Goal: Information Seeking & Learning: Understand process/instructions

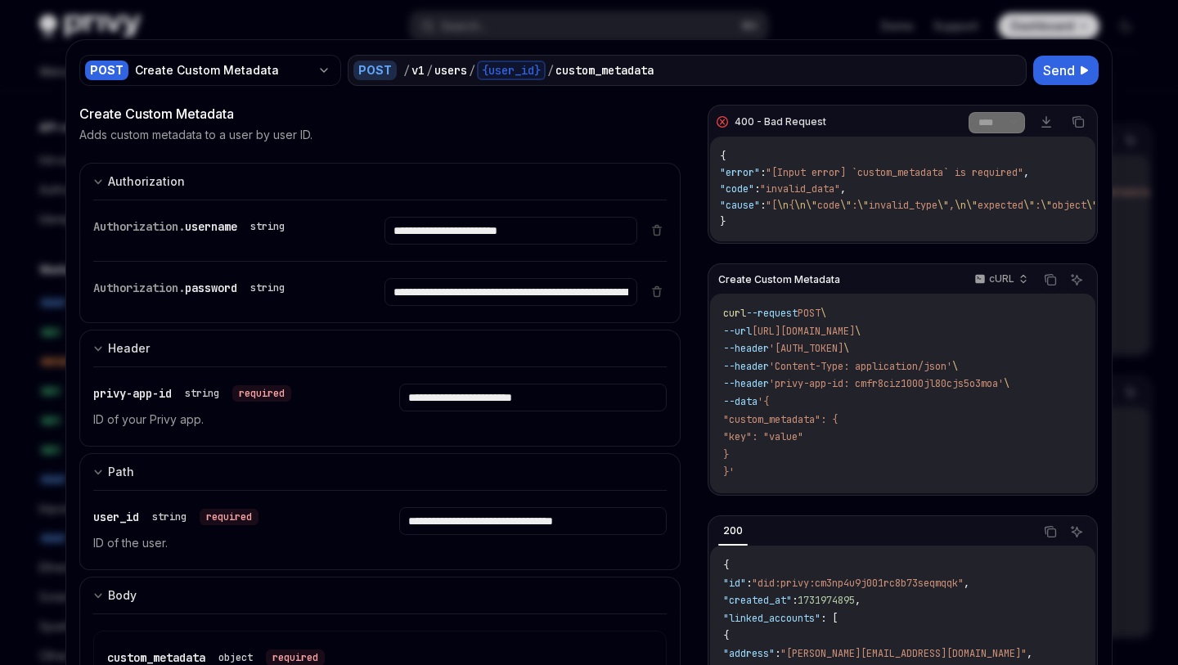
scroll to position [456, 0]
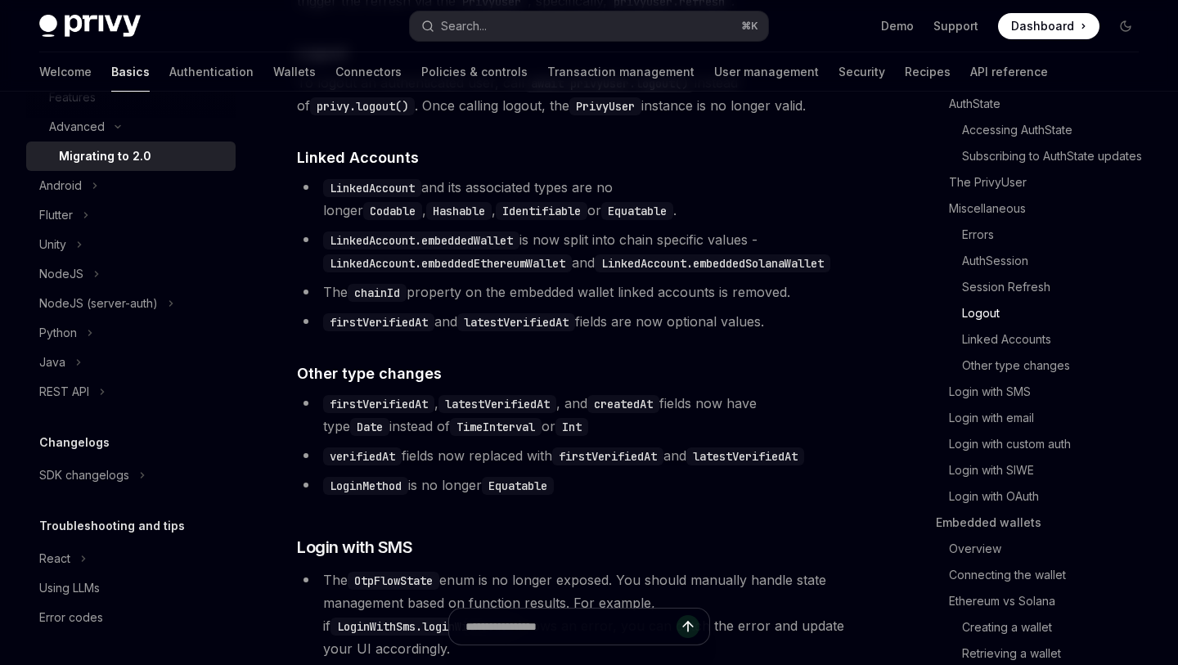
scroll to position [3387, 0]
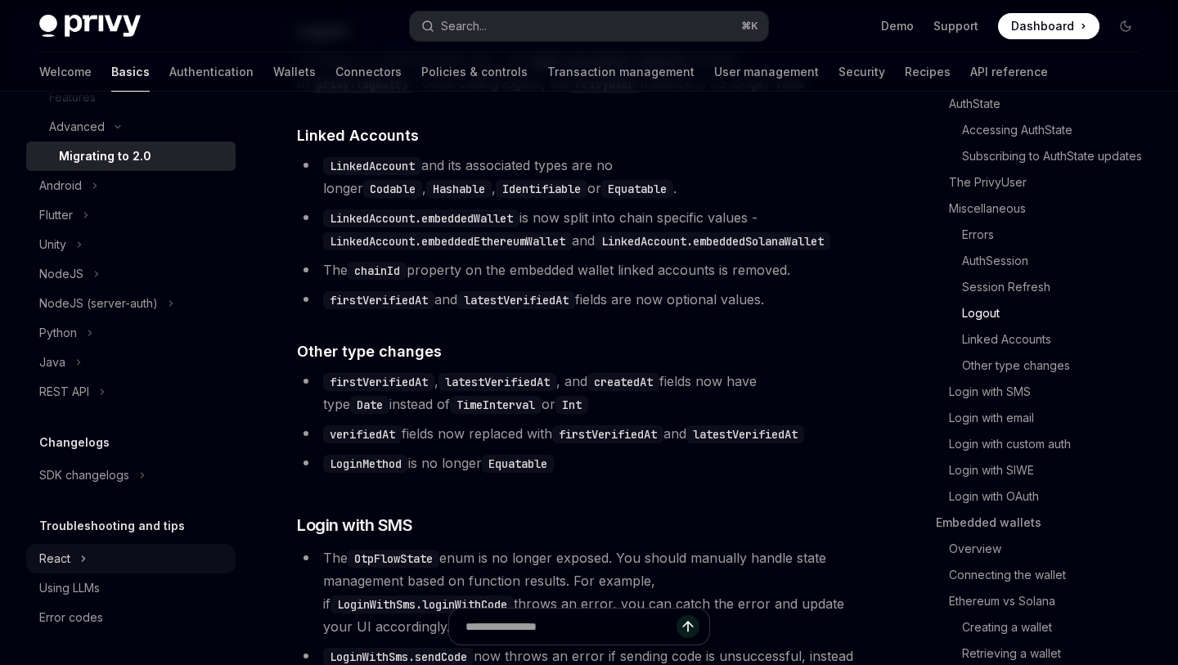
click at [132, 557] on div "React" at bounding box center [130, 558] width 209 height 29
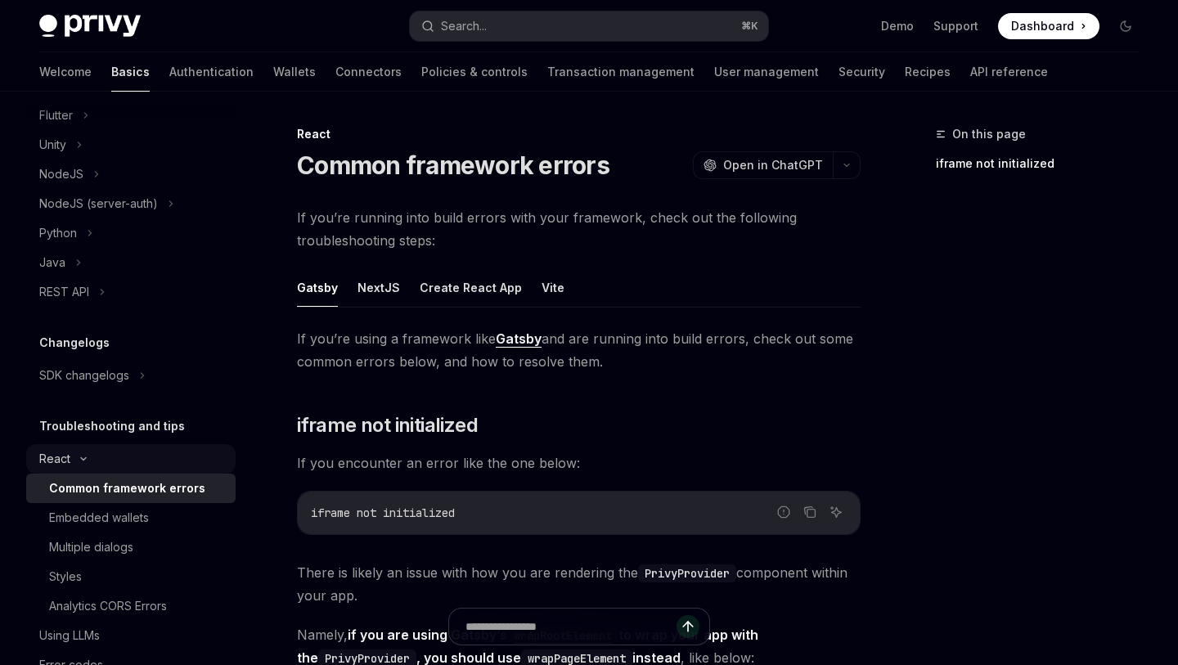
scroll to position [981, 0]
click at [137, 591] on link "Styles" at bounding box center [130, 577] width 209 height 29
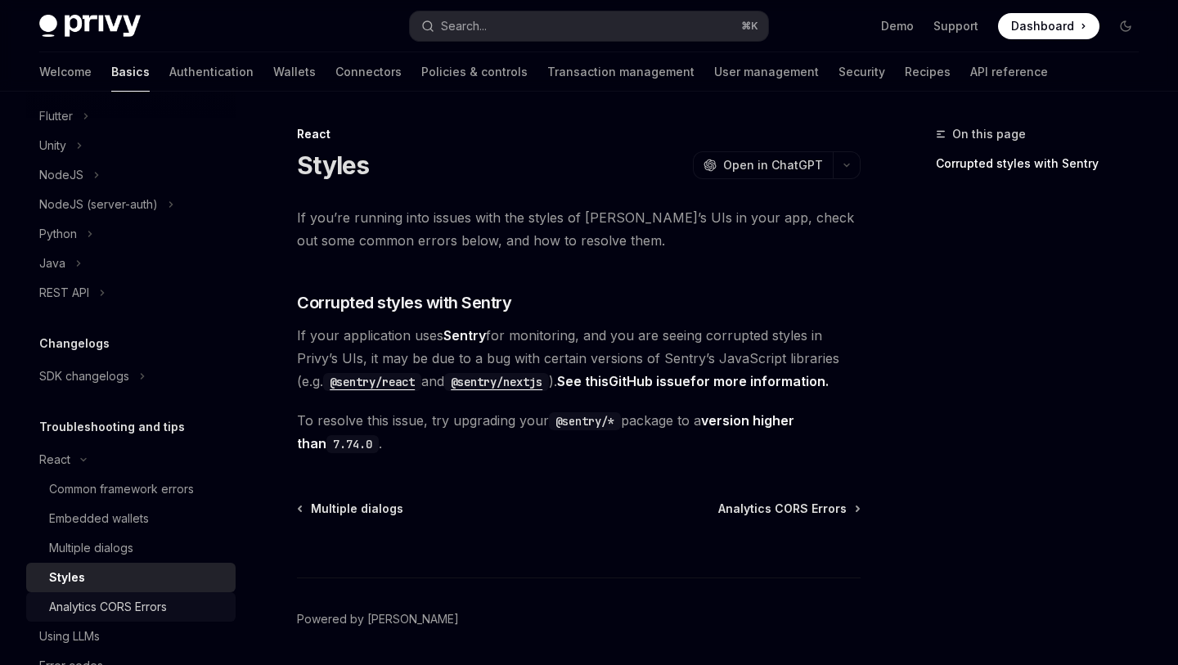
click at [139, 604] on div "Analytics CORS Errors" at bounding box center [108, 607] width 118 height 20
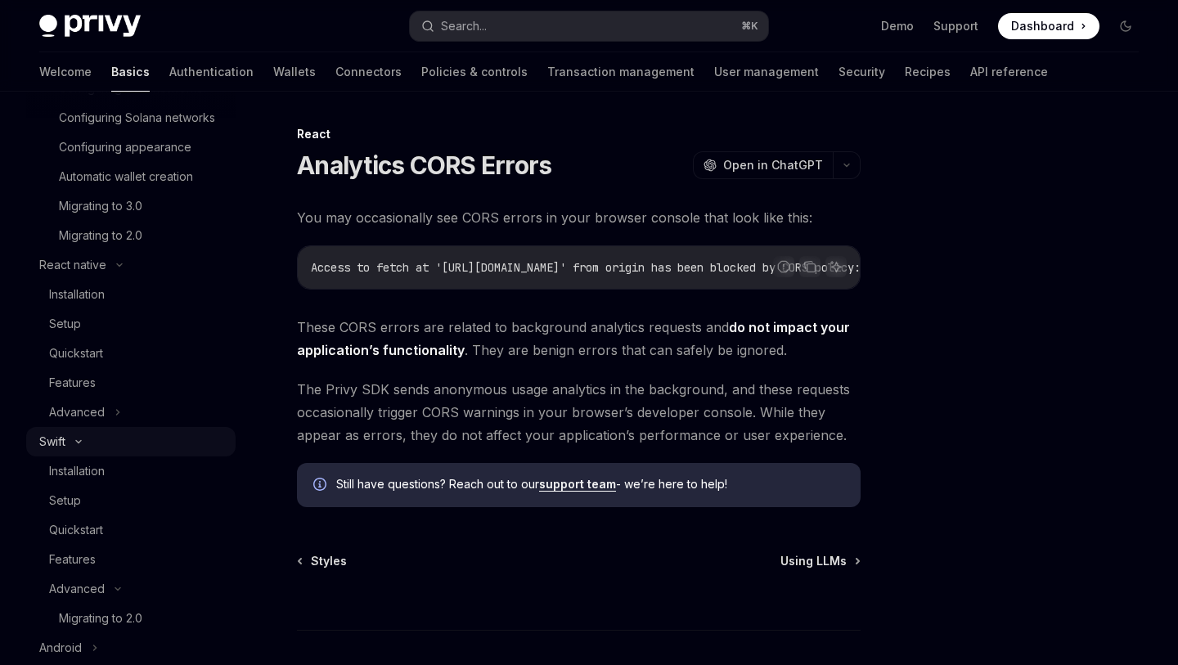
click at [79, 450] on div "Swift" at bounding box center [130, 441] width 209 height 29
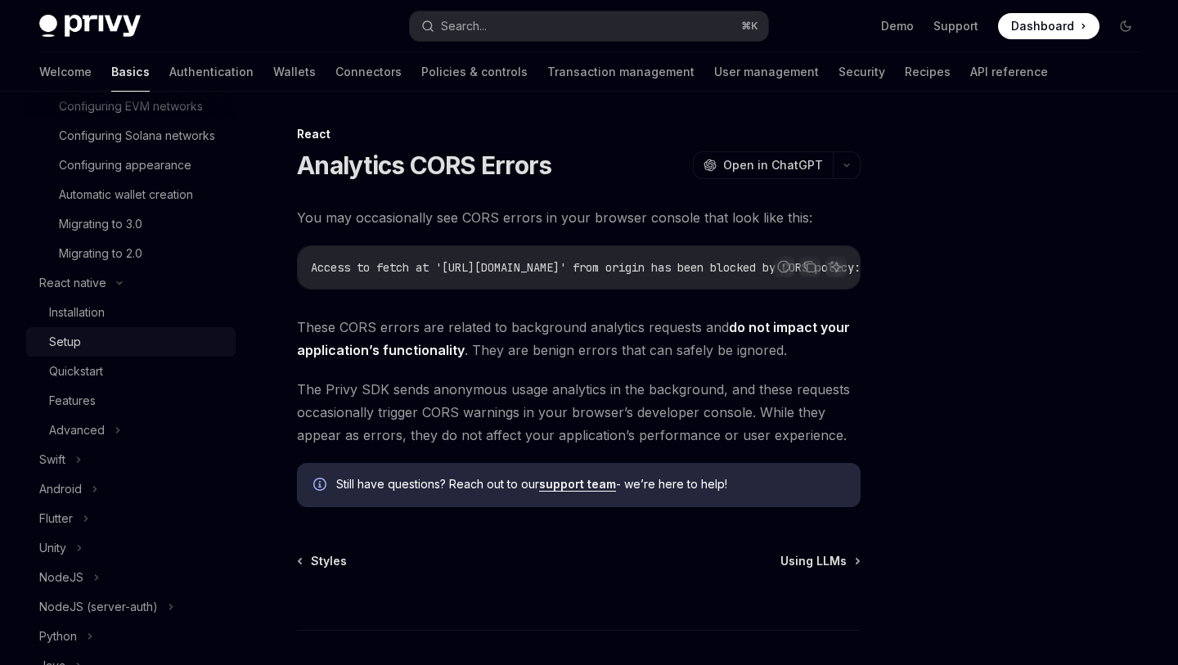
scroll to position [401, 0]
click at [129, 348] on div "Setup" at bounding box center [137, 344] width 177 height 20
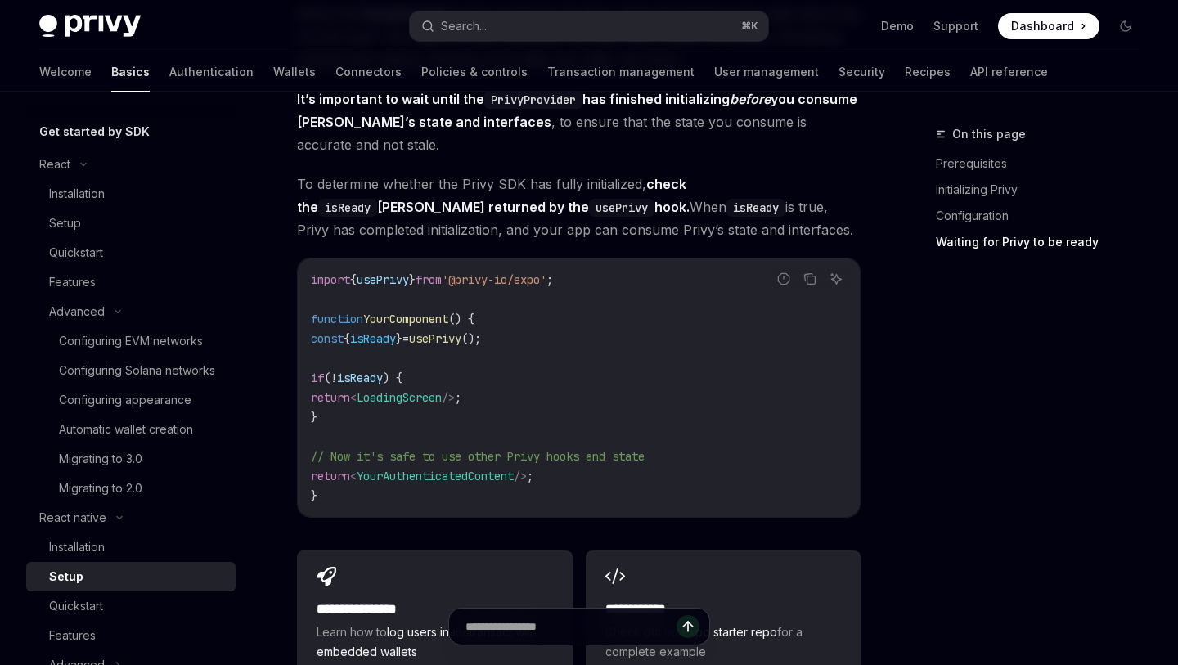
scroll to position [157, 0]
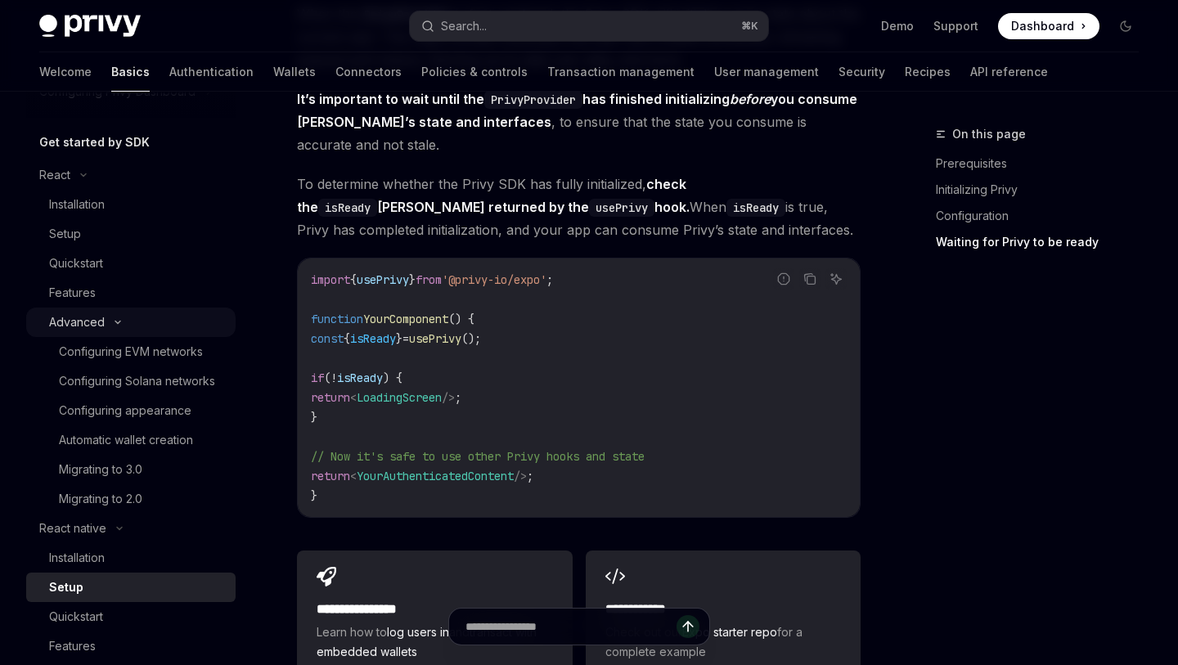
click at [123, 319] on icon at bounding box center [118, 322] width 20 height 7
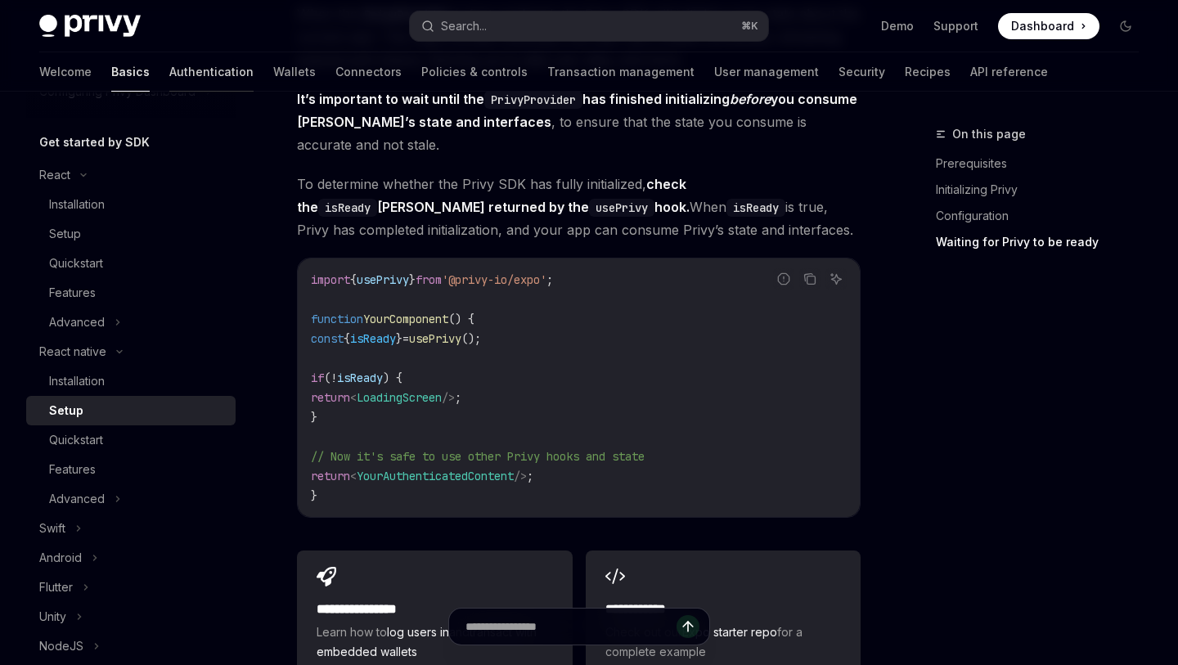
click at [169, 65] on link "Authentication" at bounding box center [211, 71] width 84 height 39
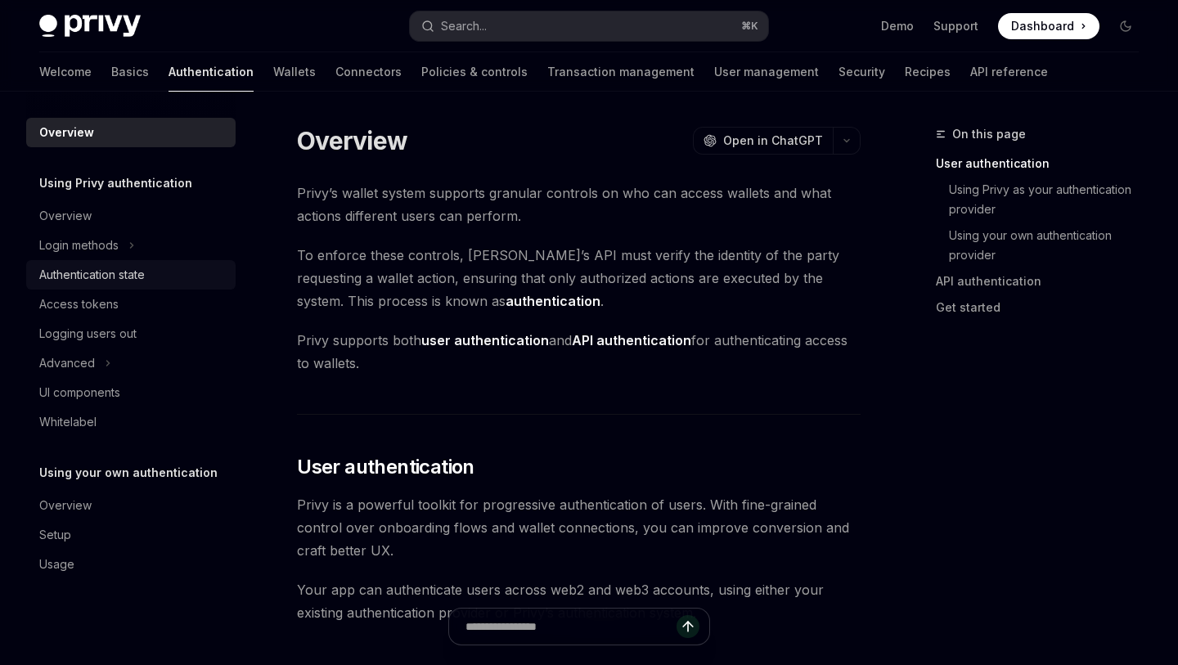
click at [145, 268] on div "Authentication state" at bounding box center [91, 275] width 105 height 20
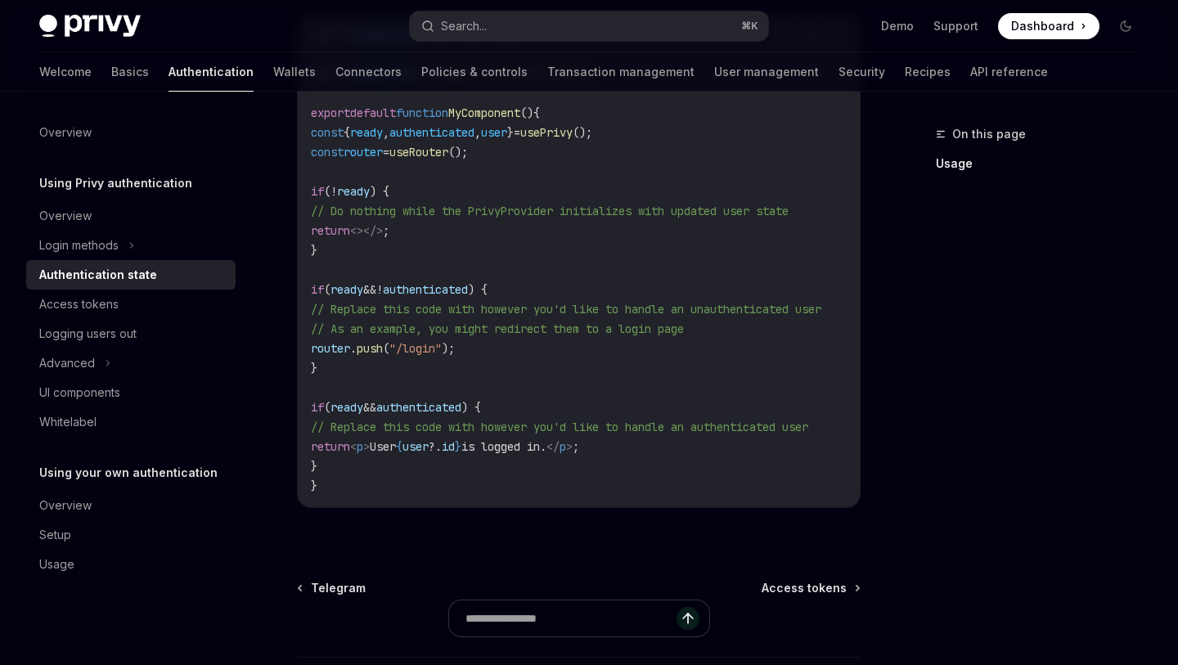
scroll to position [633, 0]
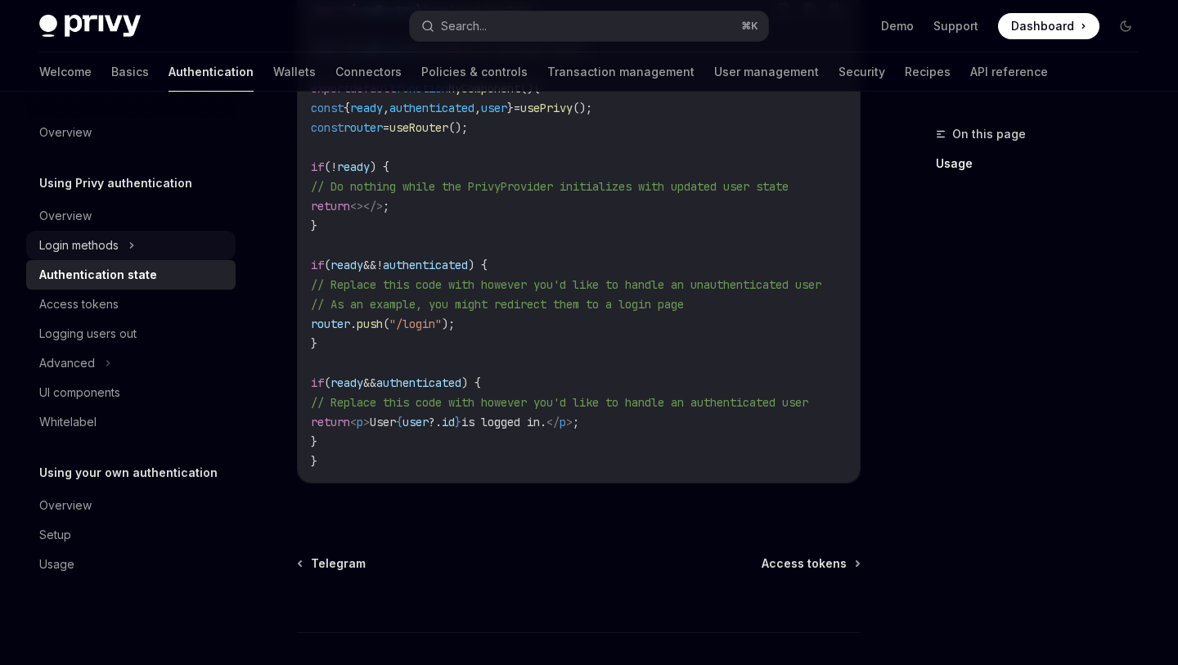
click at [144, 245] on div "Login methods" at bounding box center [130, 245] width 209 height 29
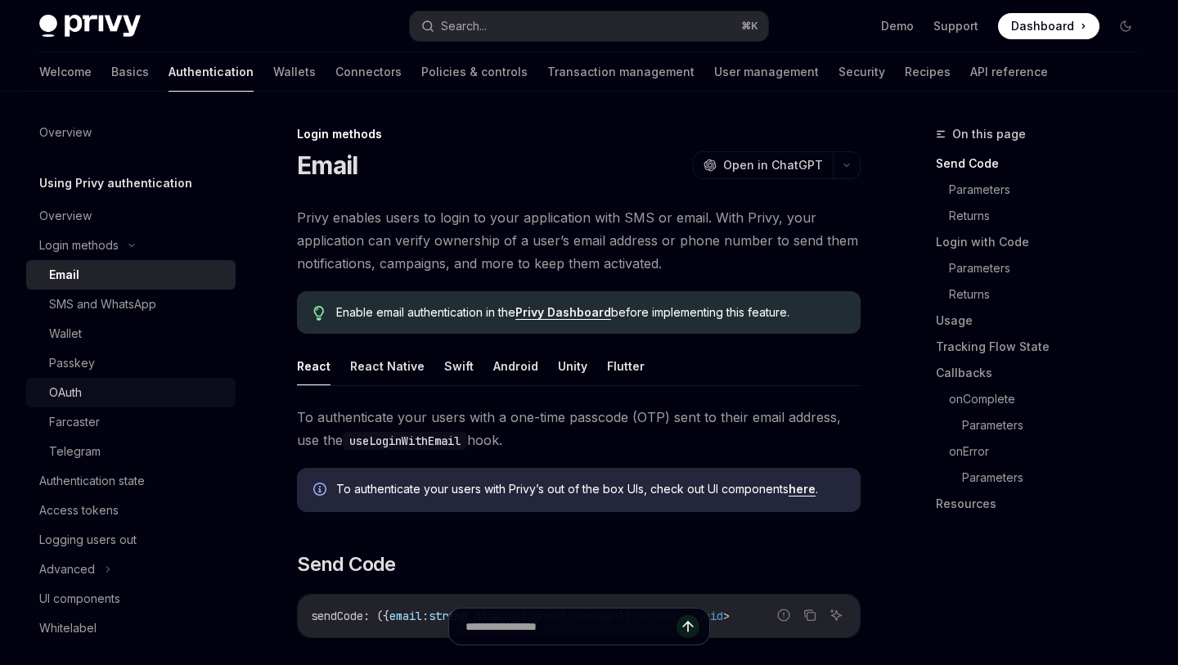
click at [127, 395] on div "OAuth" at bounding box center [137, 393] width 177 height 20
type textarea "*"
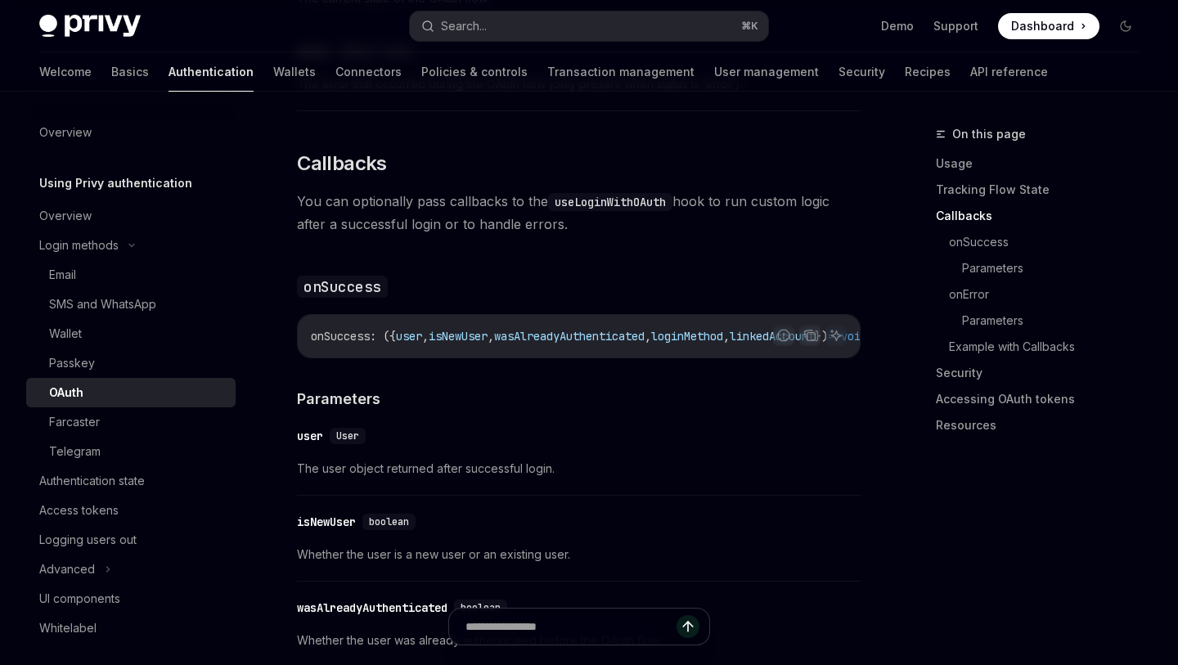
scroll to position [1994, 0]
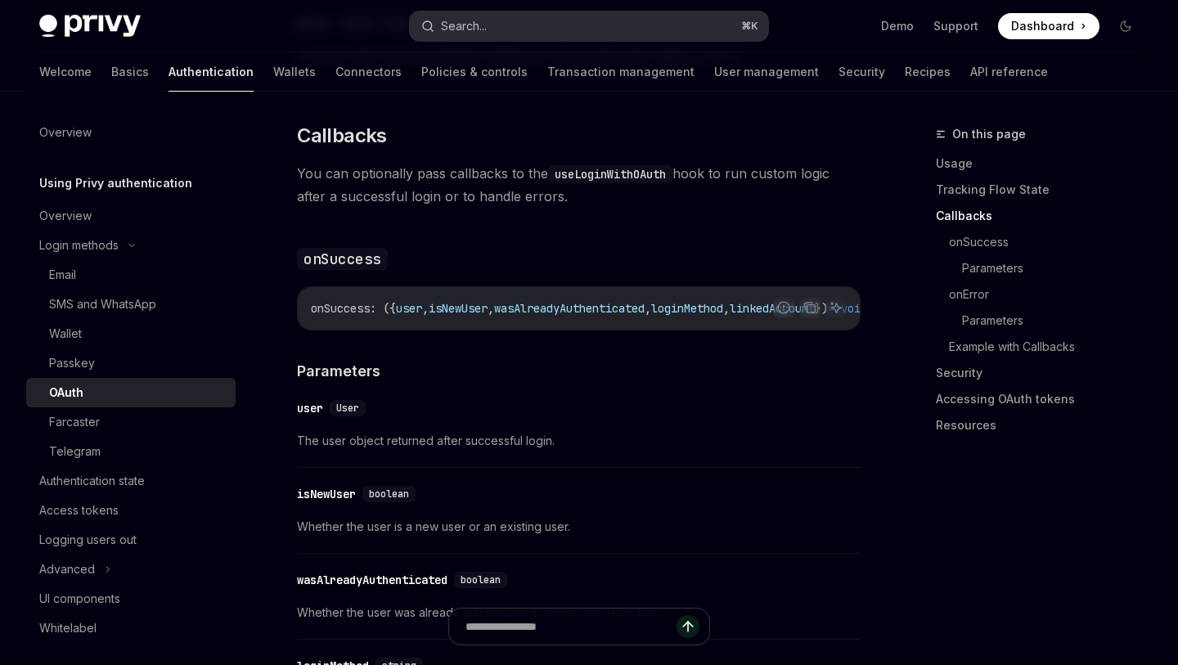
click at [540, 21] on button "Search... ⌘ K" at bounding box center [588, 25] width 357 height 29
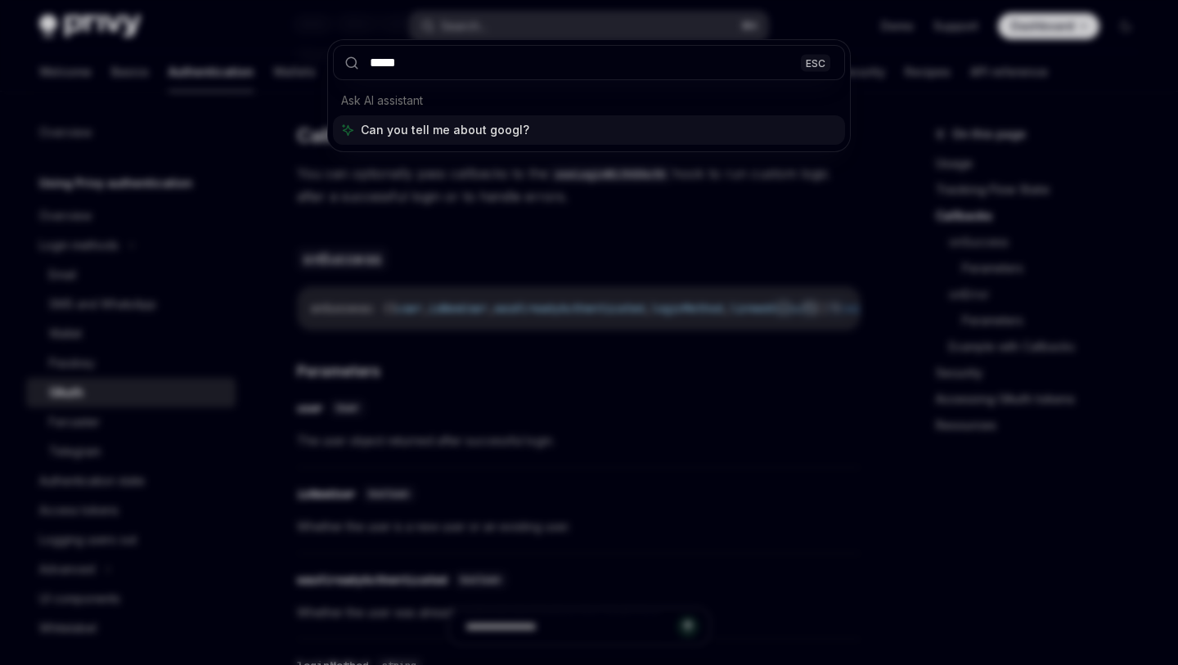
type input "******"
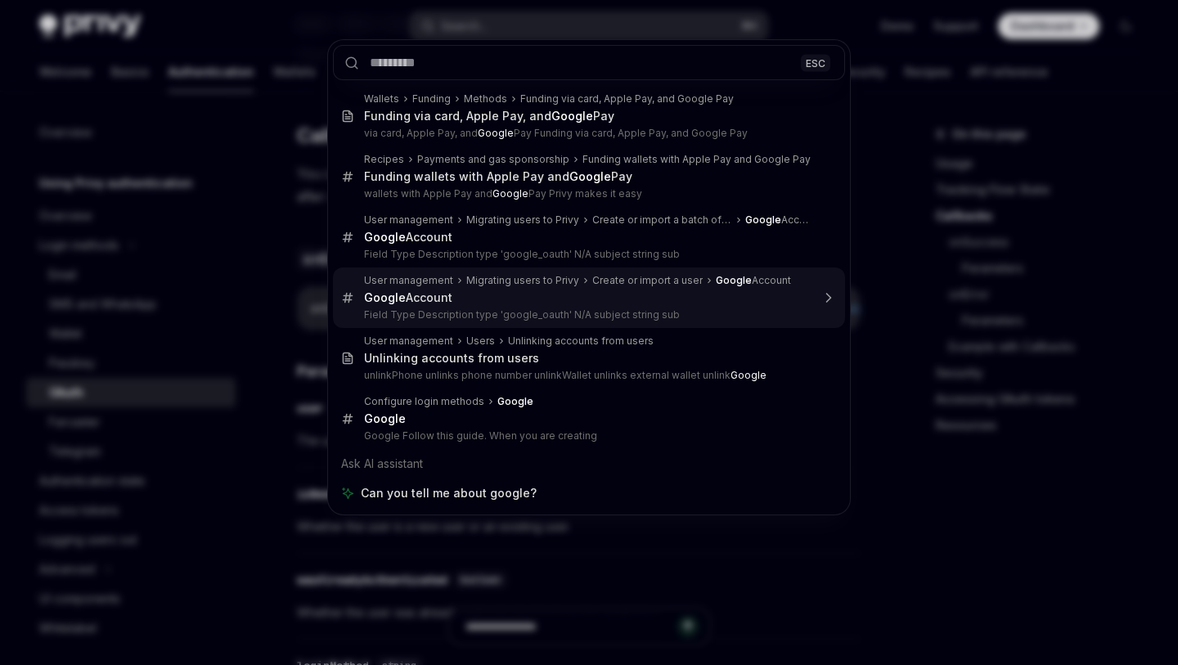
type textarea "*"
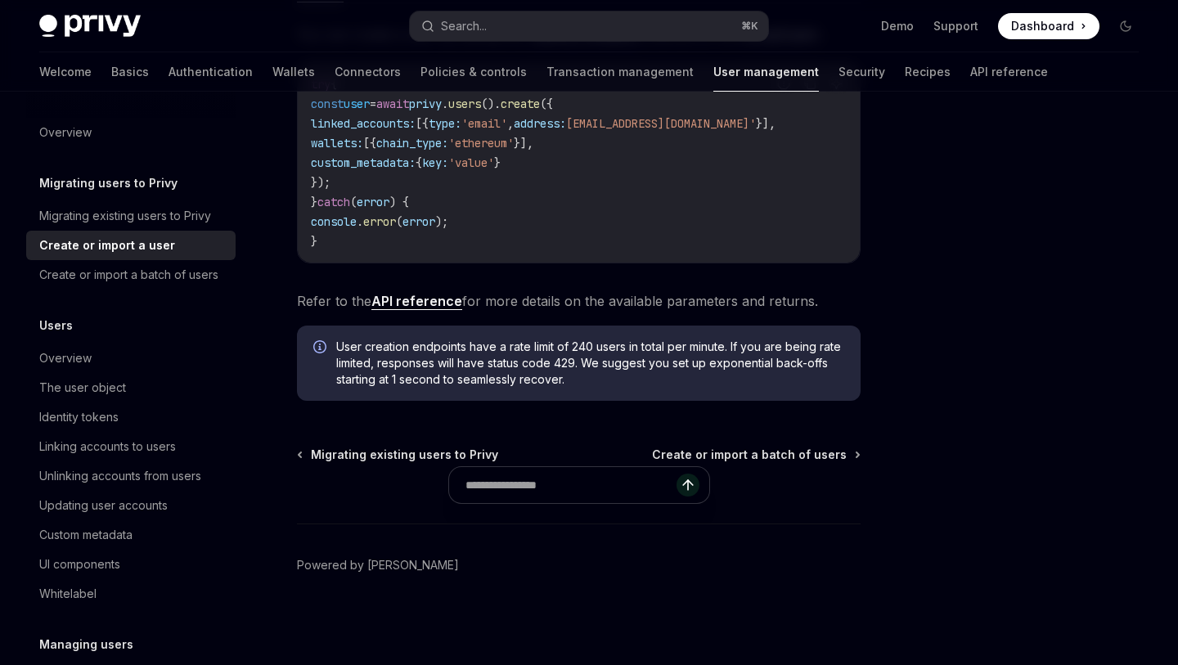
scroll to position [92, 0]
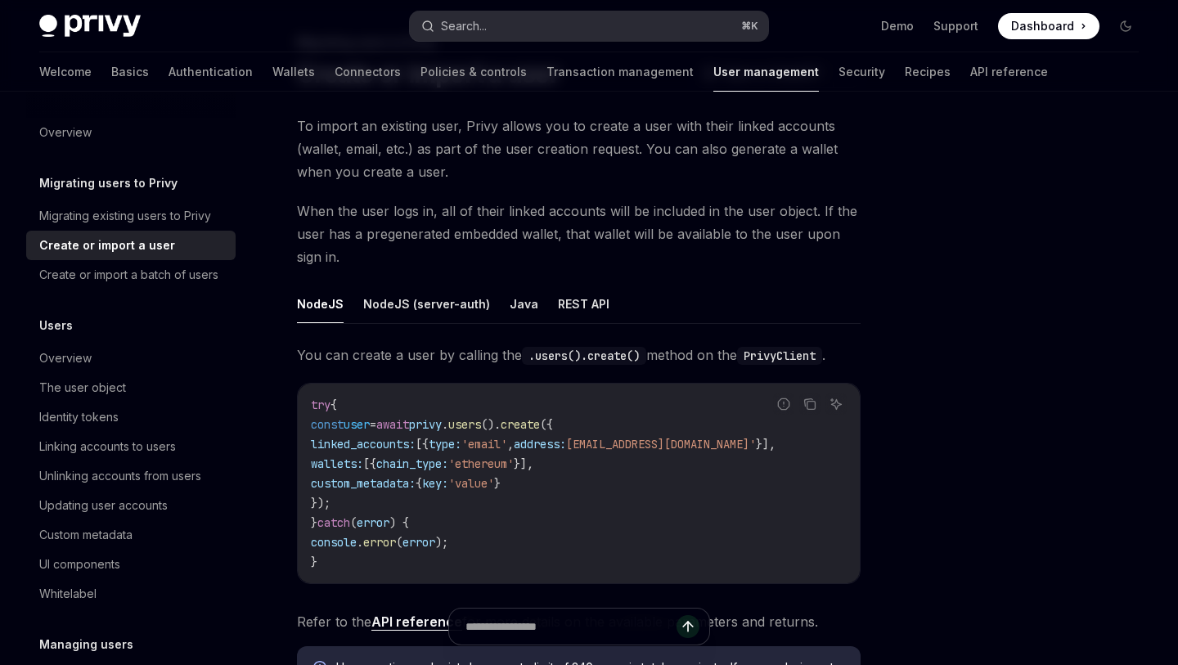
drag, startPoint x: 549, startPoint y: 296, endPoint x: 523, endPoint y: 28, distance: 269.5
click at [523, 28] on button "Search... ⌘ K" at bounding box center [588, 25] width 357 height 29
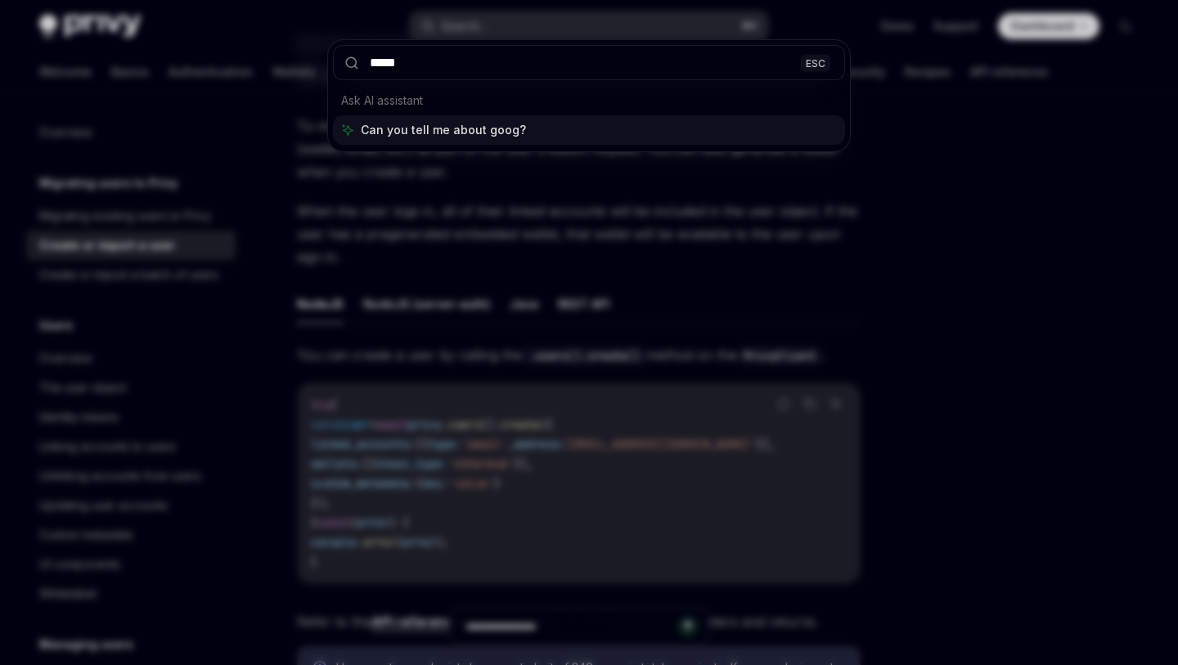
type input "******"
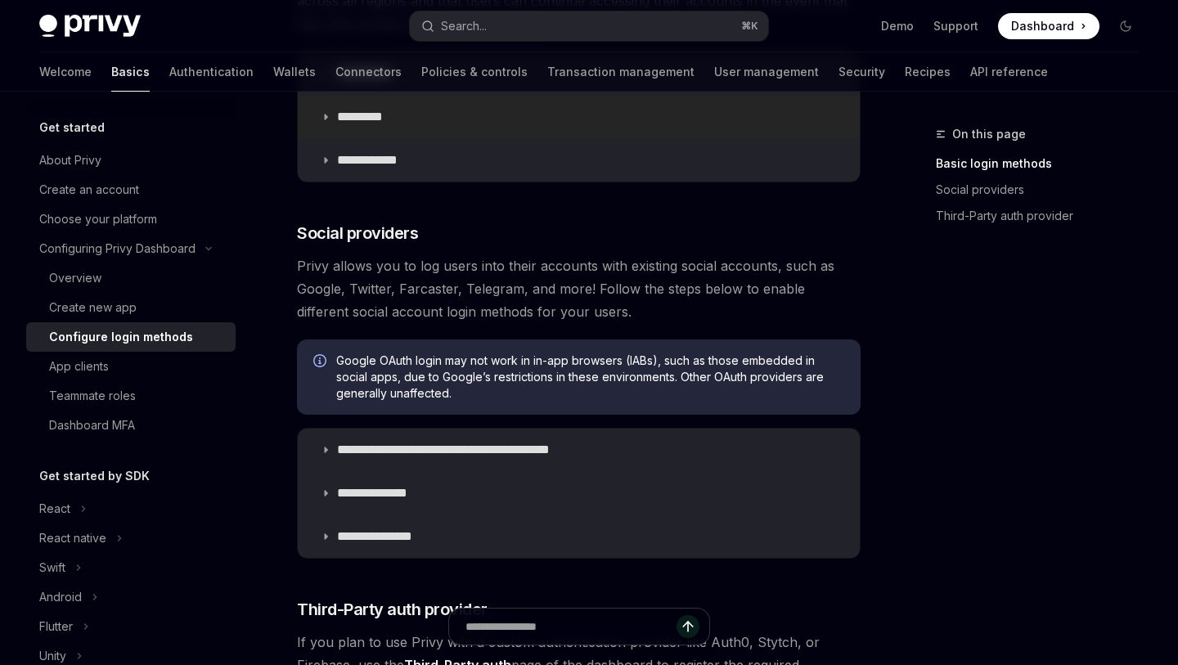
scroll to position [444, 0]
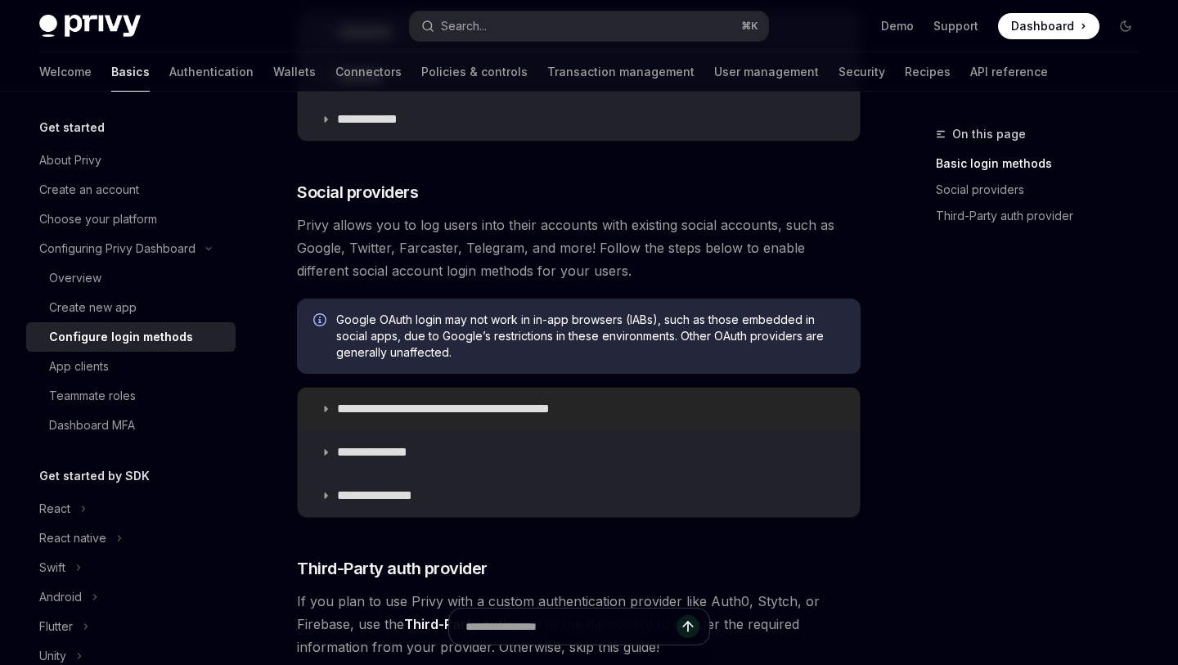
click at [458, 411] on p "**********" at bounding box center [472, 409] width 270 height 16
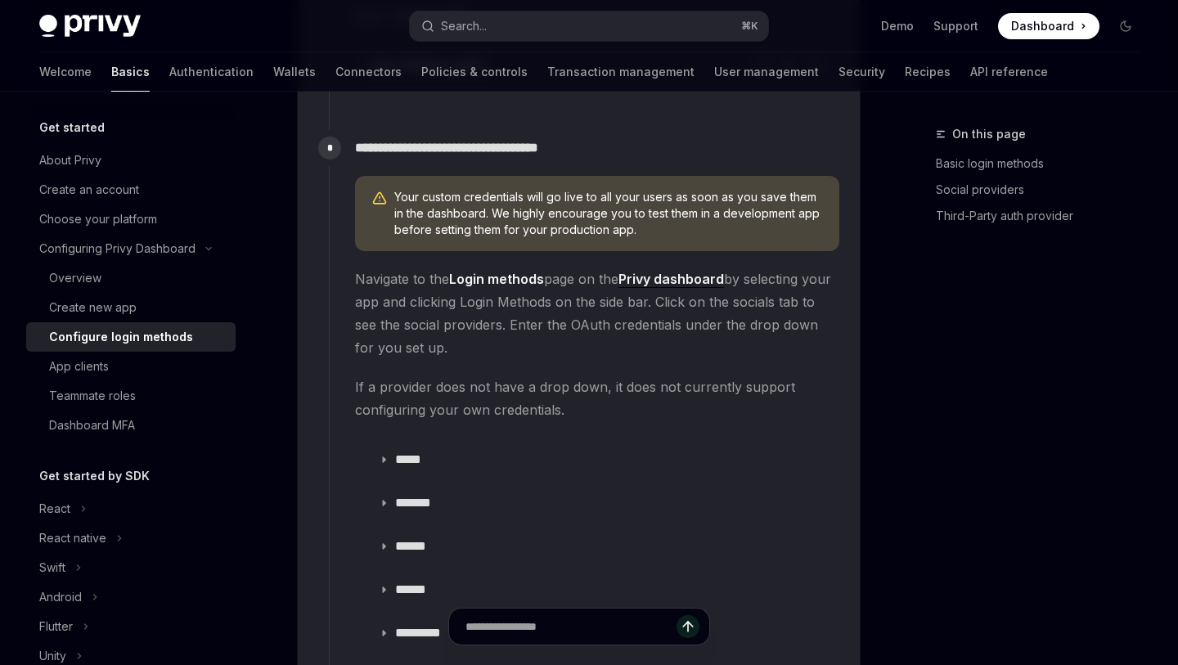
scroll to position [1838, 0]
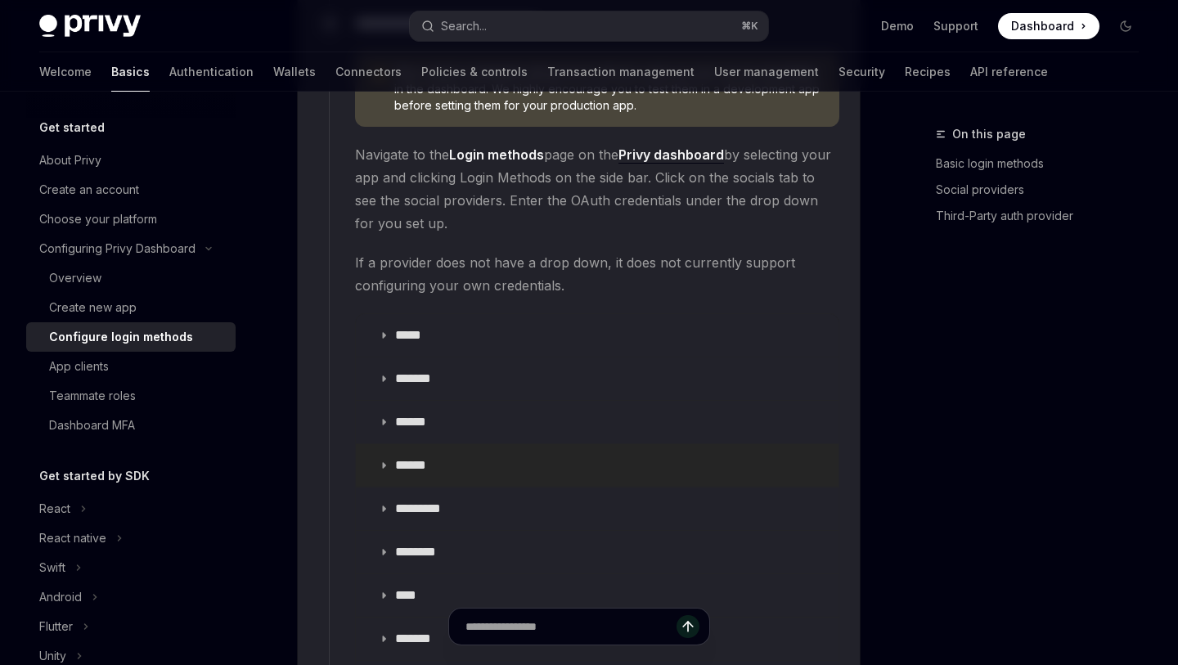
click at [411, 457] on p "******" at bounding box center [417, 465] width 45 height 16
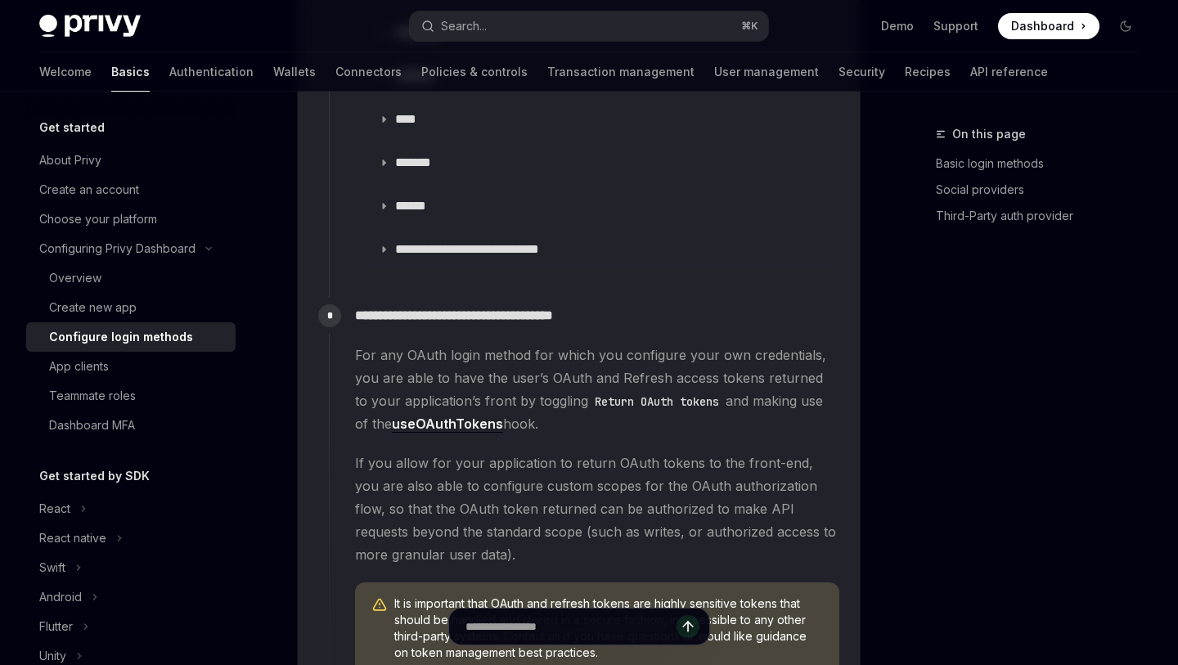
scroll to position [2517, 0]
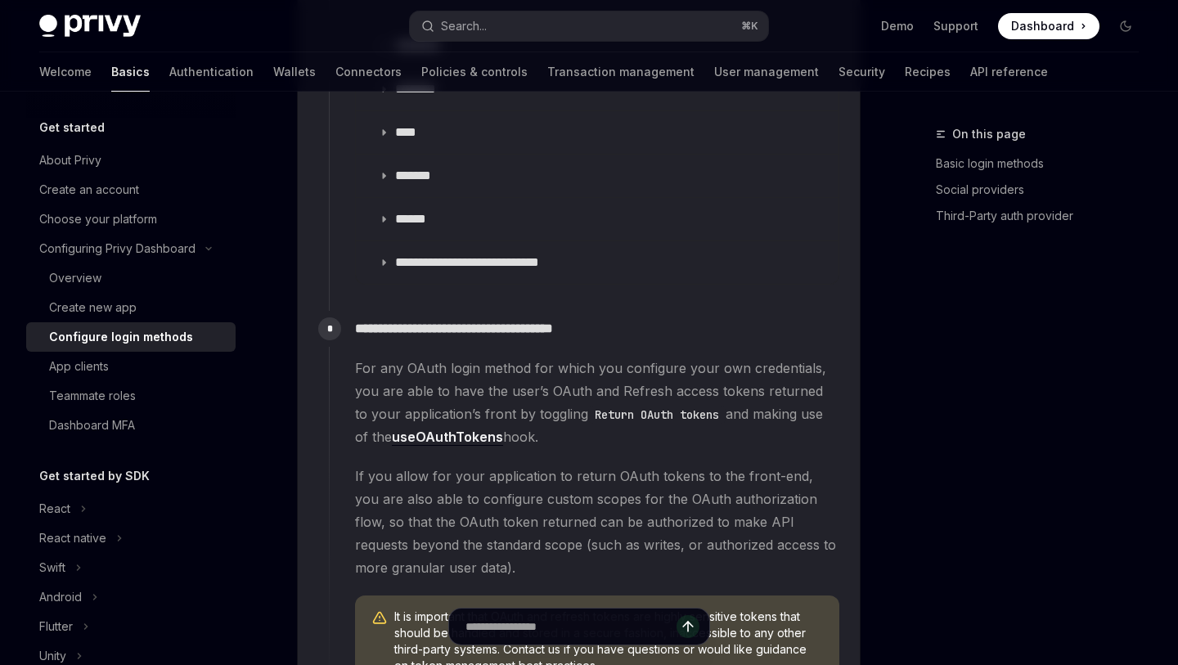
click at [174, 70] on link "Authentication" at bounding box center [211, 71] width 84 height 39
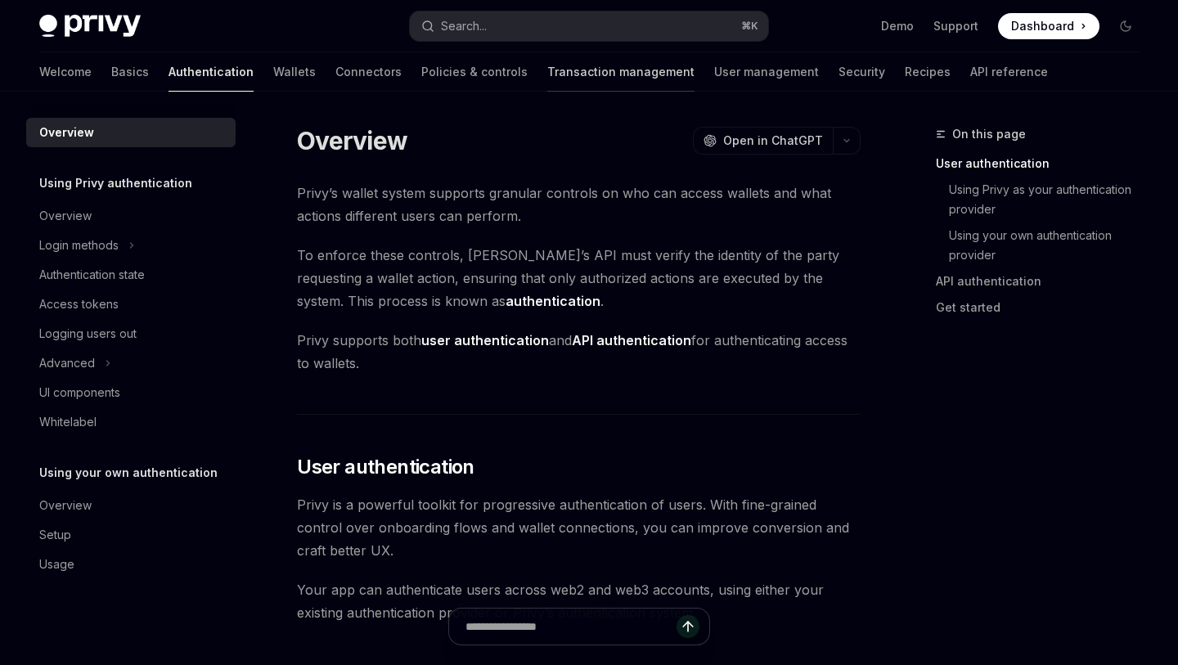
click at [550, 79] on link "Transaction management" at bounding box center [620, 71] width 147 height 39
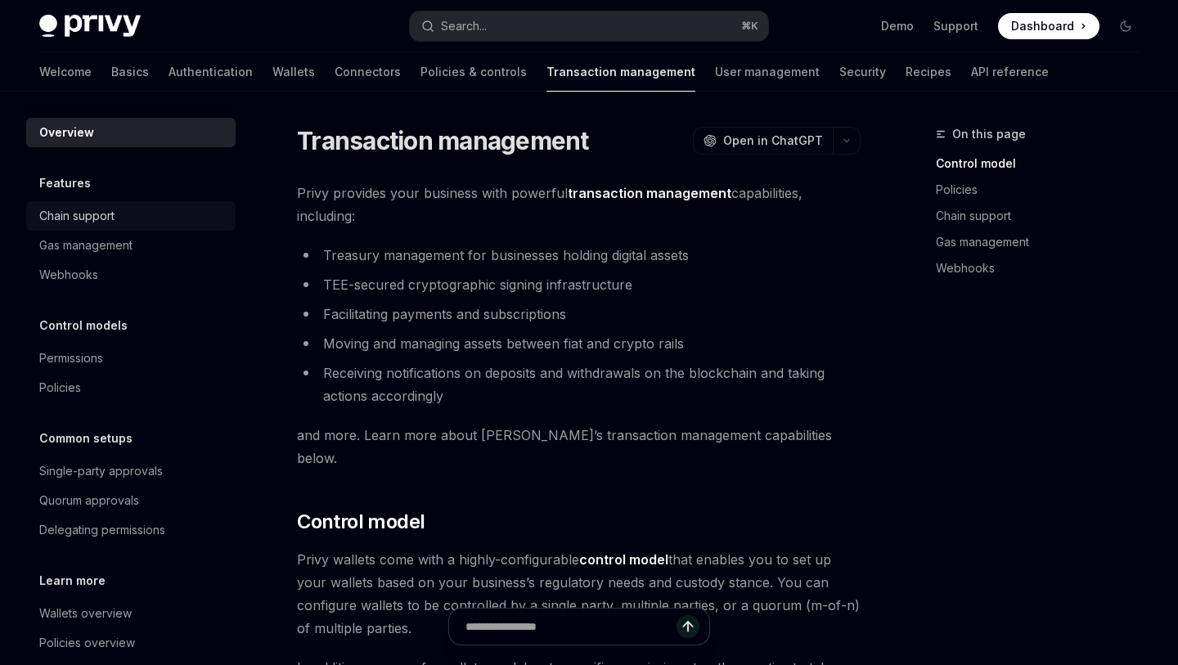
click at [143, 213] on div "Chain support" at bounding box center [132, 216] width 186 height 20
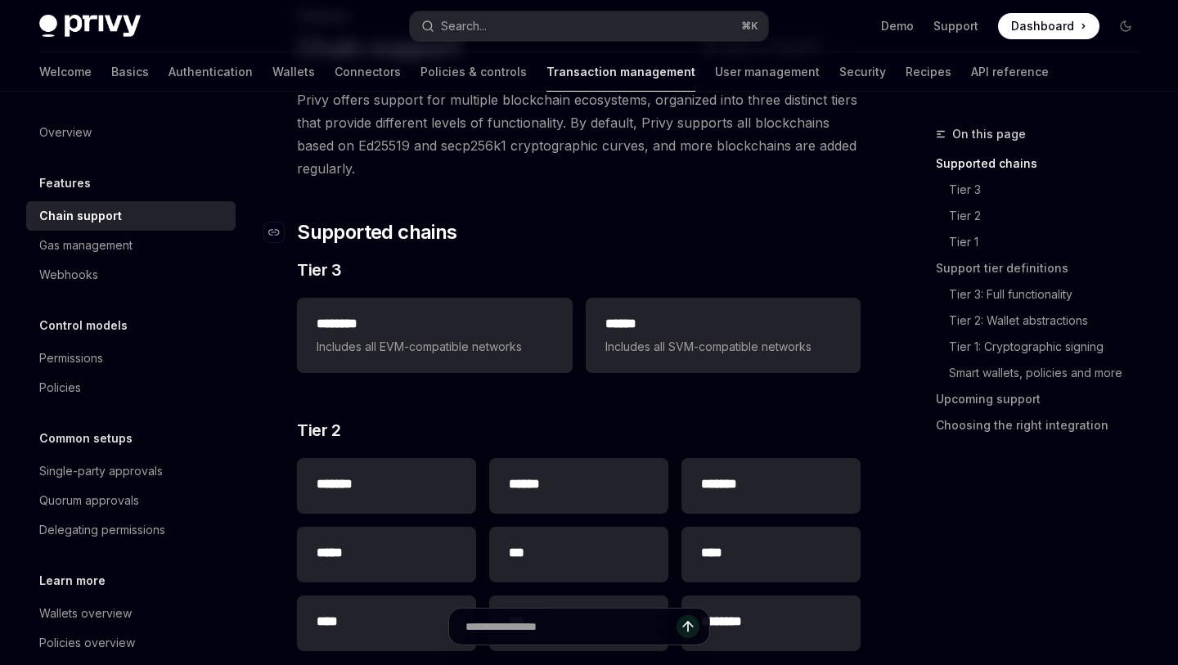
scroll to position [141, 0]
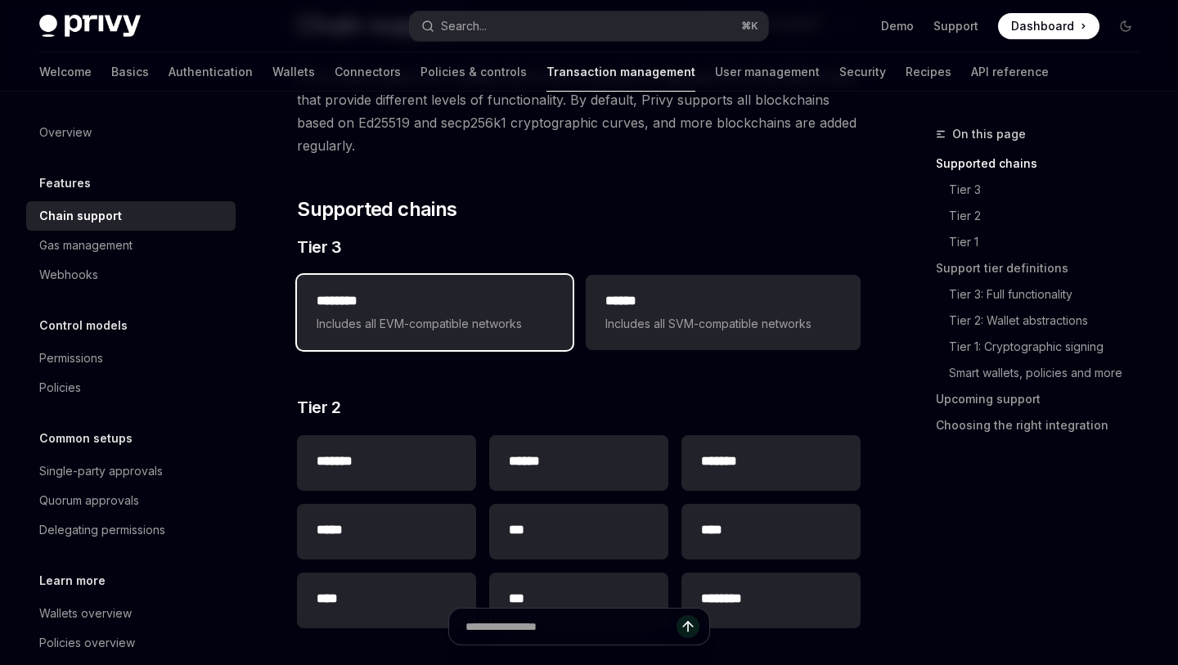
click at [367, 296] on h2 "********" at bounding box center [434, 301] width 236 height 20
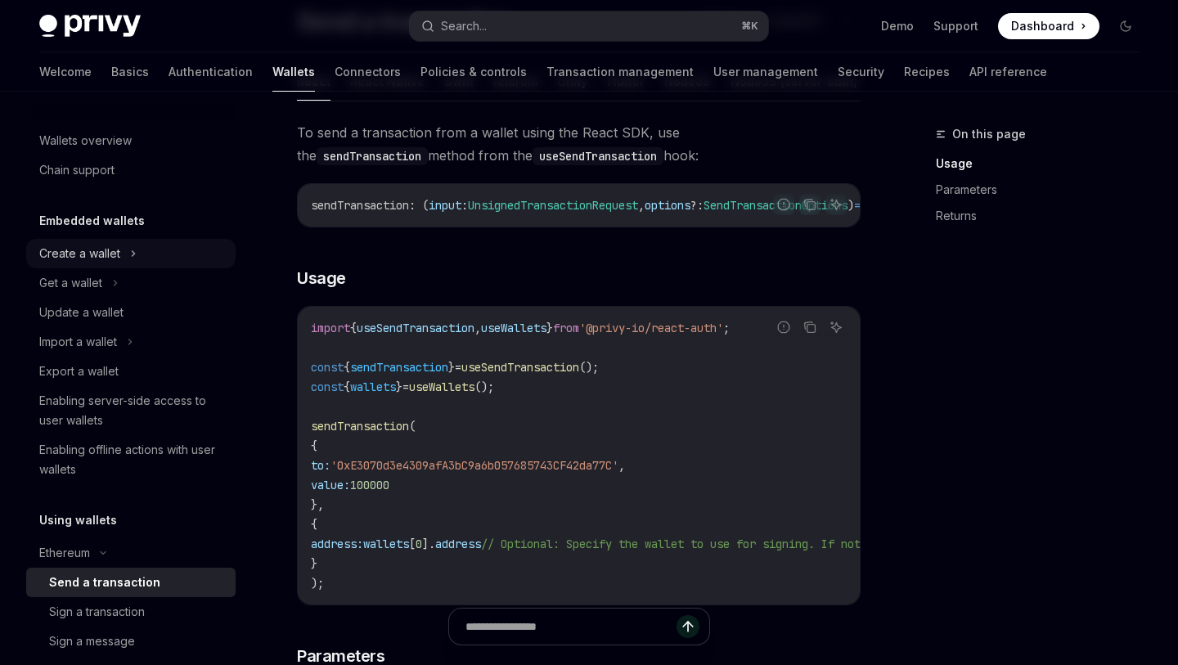
scroll to position [81, 0]
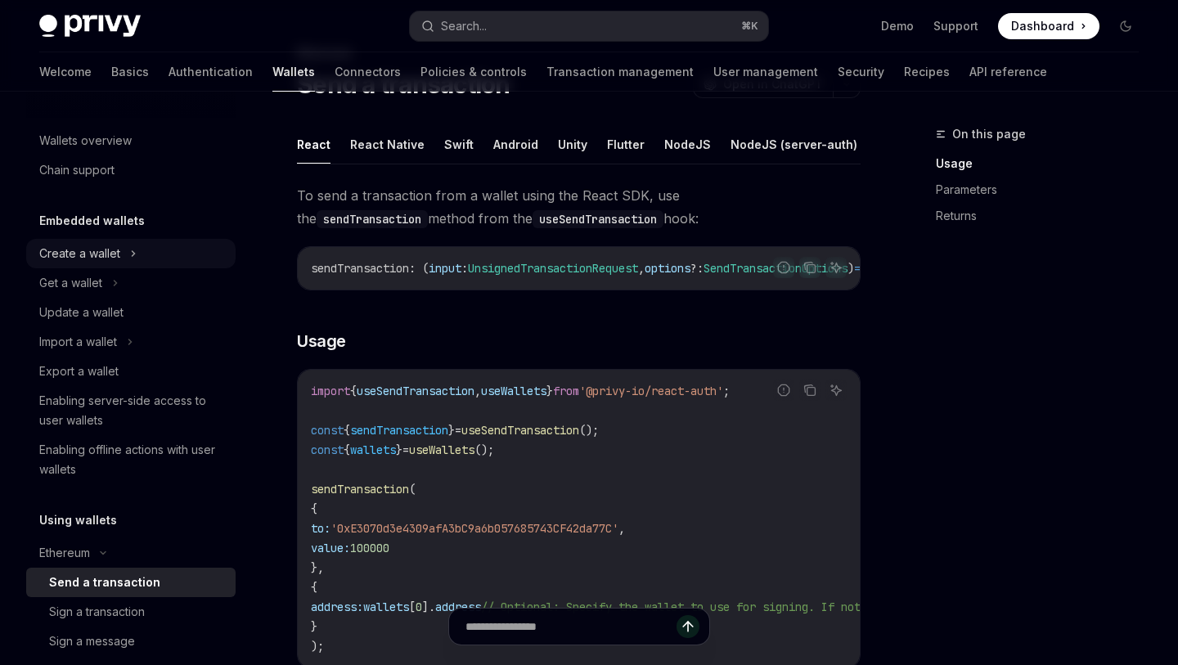
click at [132, 255] on icon at bounding box center [133, 253] width 2 height 5
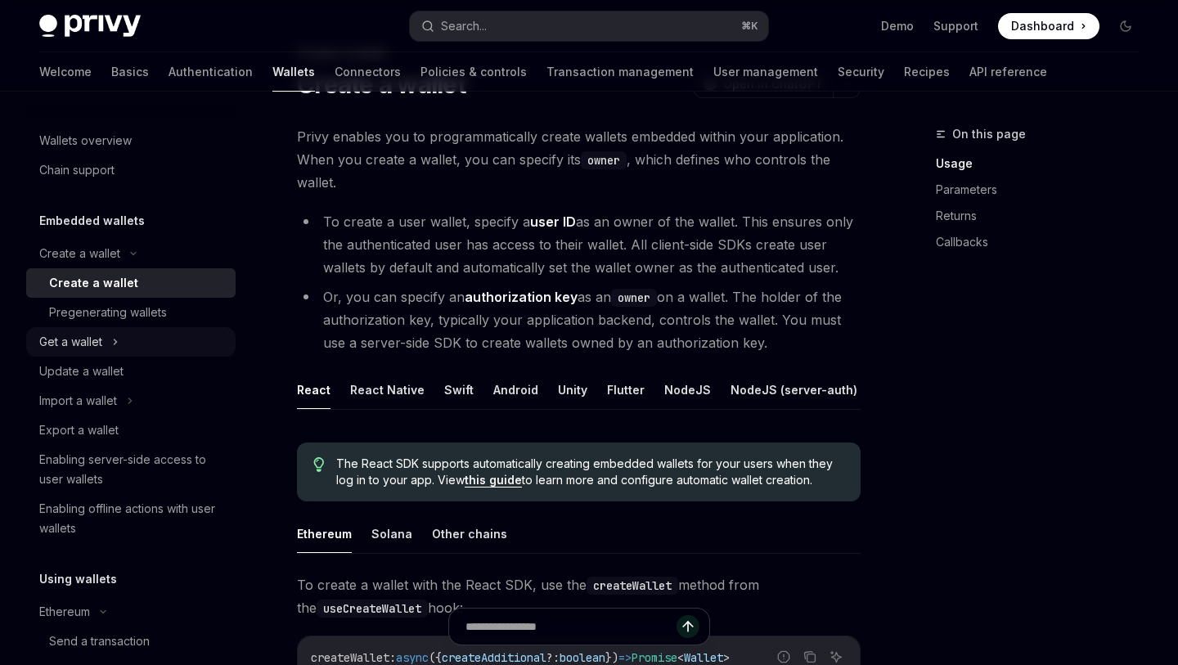
click at [133, 339] on div "Get a wallet" at bounding box center [130, 341] width 209 height 29
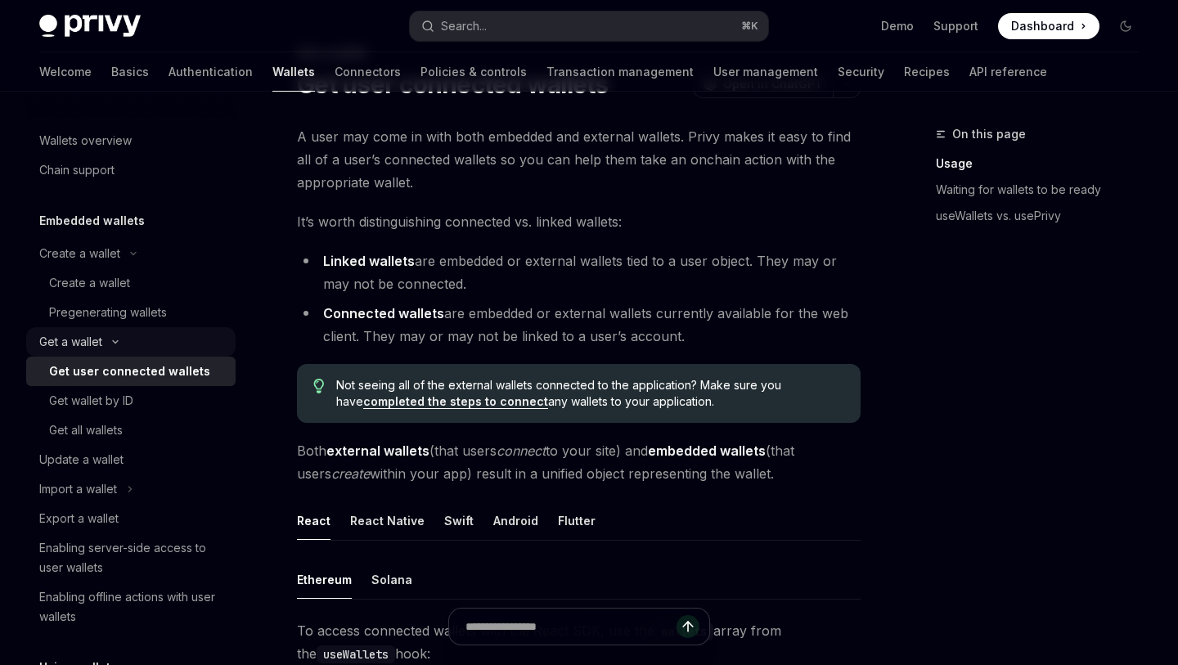
click at [133, 339] on div "Get a wallet" at bounding box center [130, 341] width 209 height 29
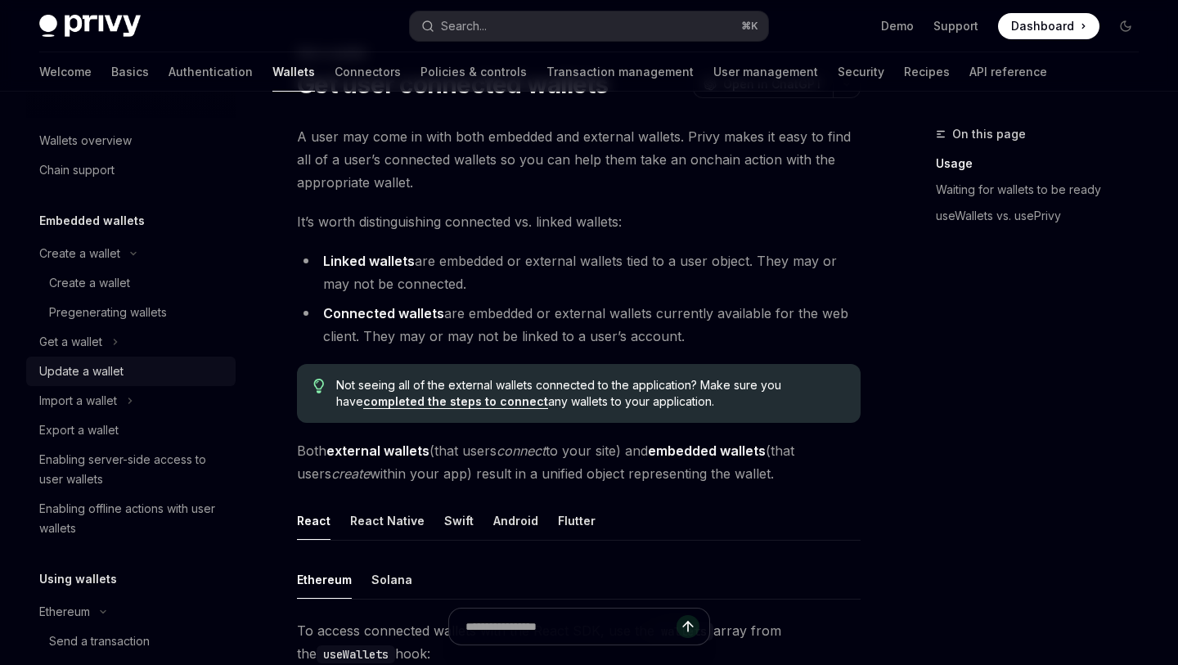
click at [137, 362] on div "Update a wallet" at bounding box center [132, 371] width 186 height 20
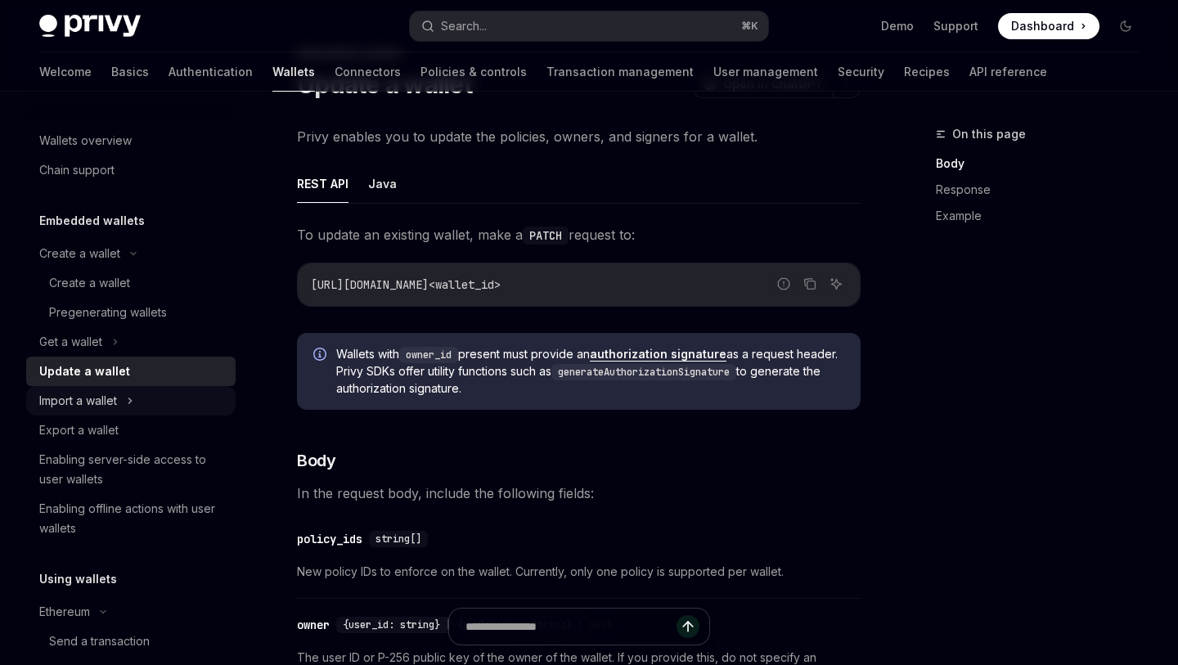
click at [141, 399] on div "Import a wallet" at bounding box center [130, 400] width 209 height 29
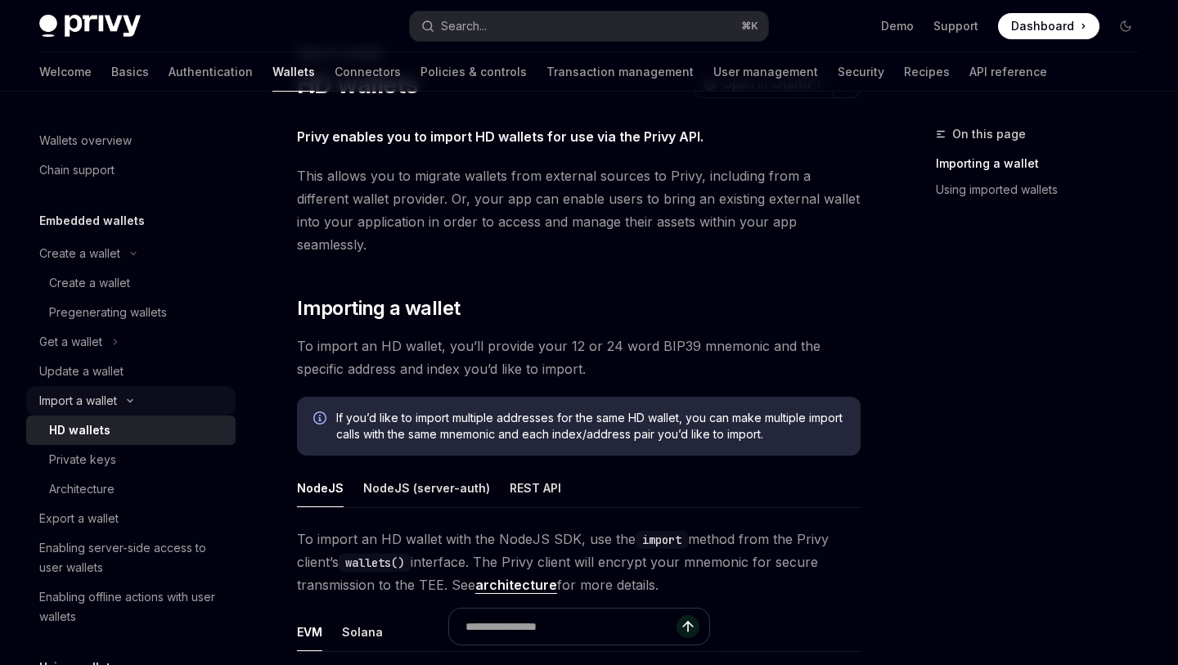
click at [140, 399] on icon at bounding box center [130, 400] width 20 height 7
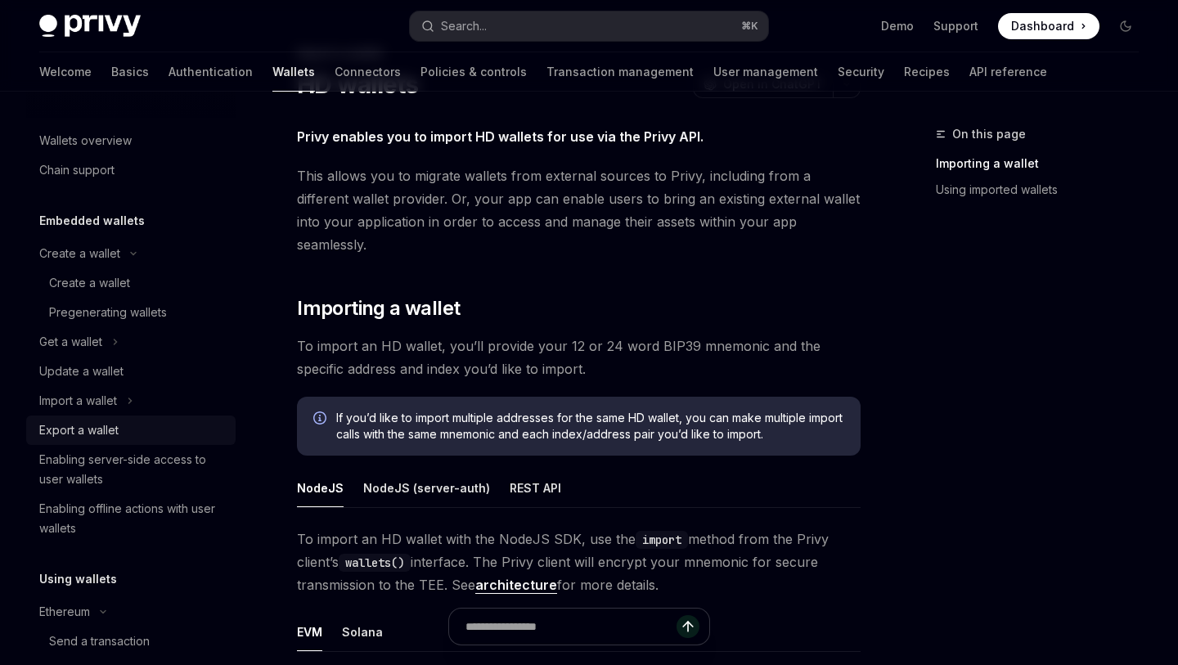
click at [141, 423] on div "Export a wallet" at bounding box center [132, 430] width 186 height 20
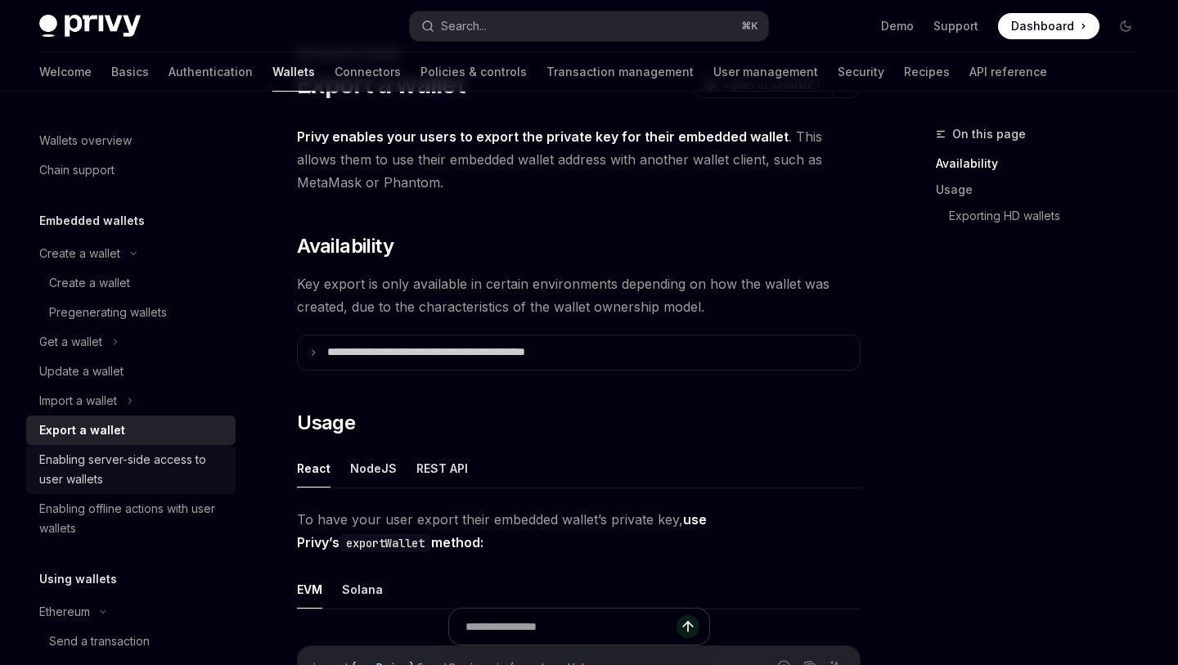
click at [167, 456] on div "Enabling server-side access to user wallets" at bounding box center [132, 469] width 186 height 39
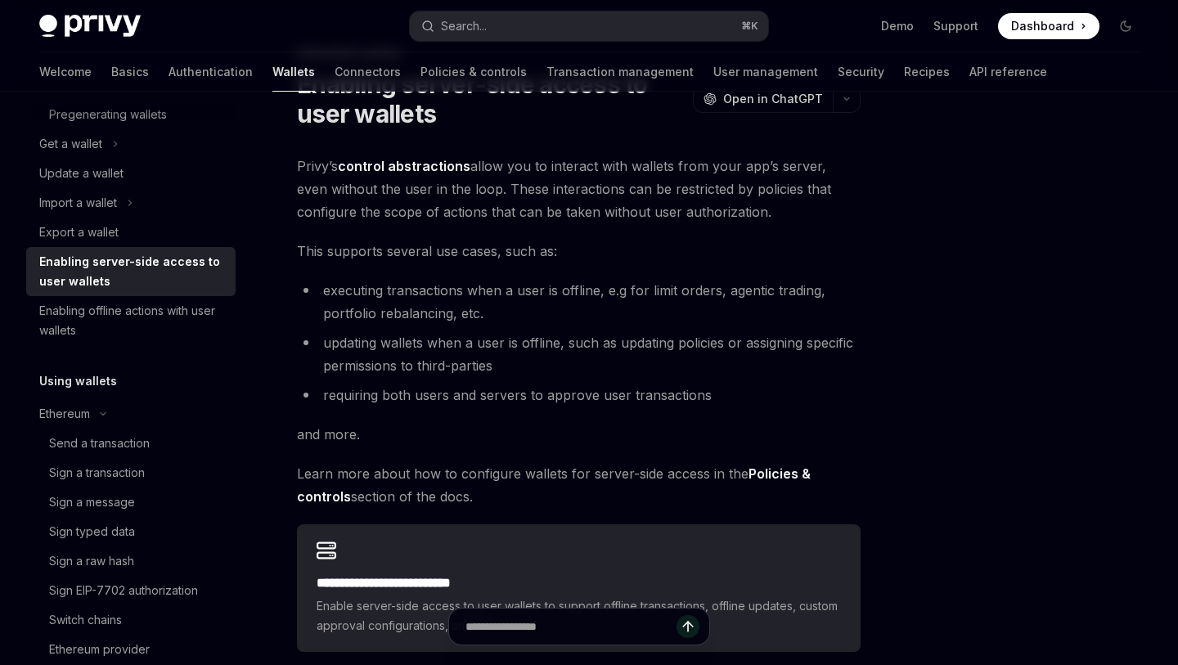
scroll to position [209, 0]
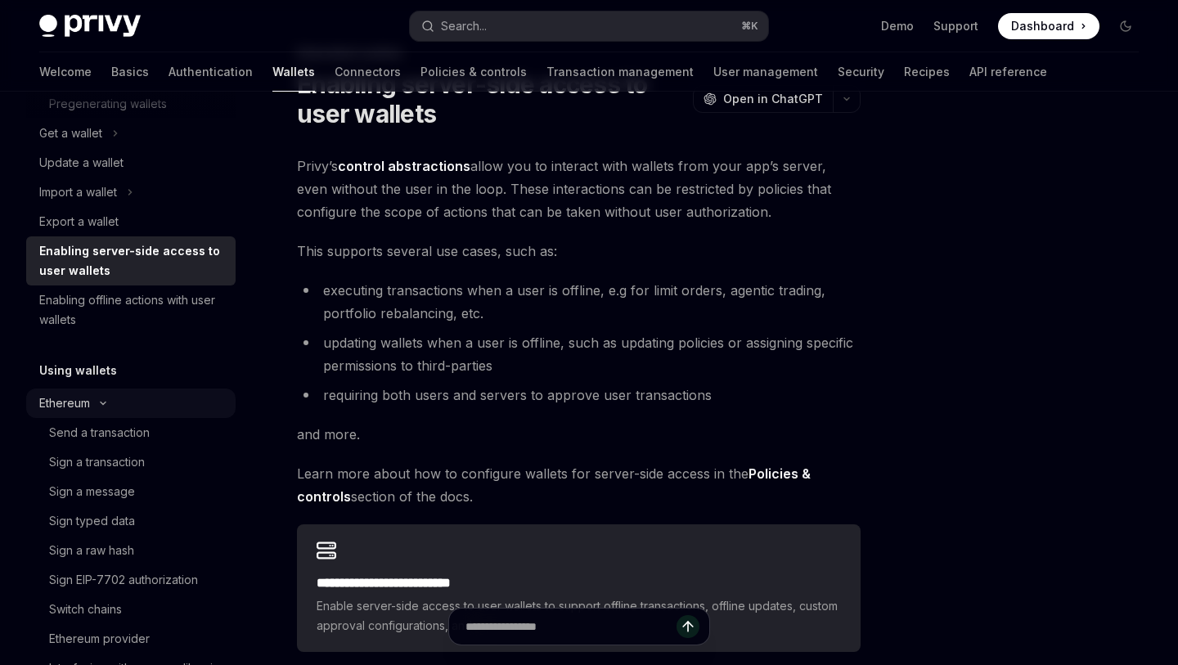
click at [125, 401] on div "Ethereum" at bounding box center [130, 402] width 209 height 29
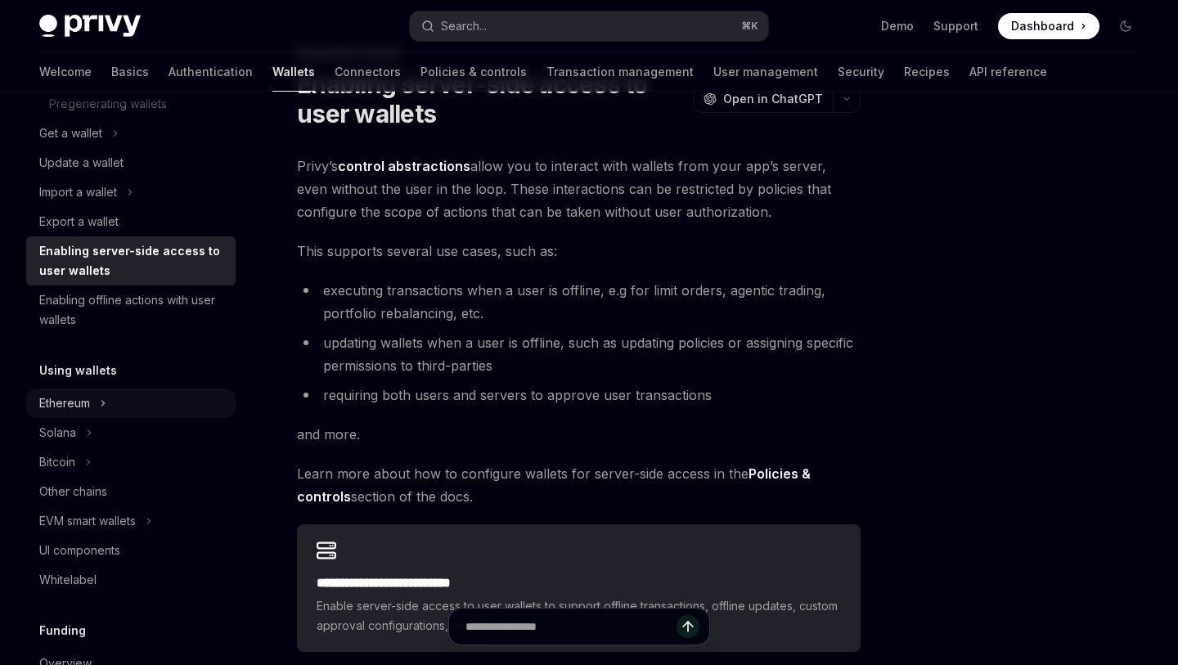
click at [134, 411] on div "Ethereum" at bounding box center [130, 402] width 209 height 29
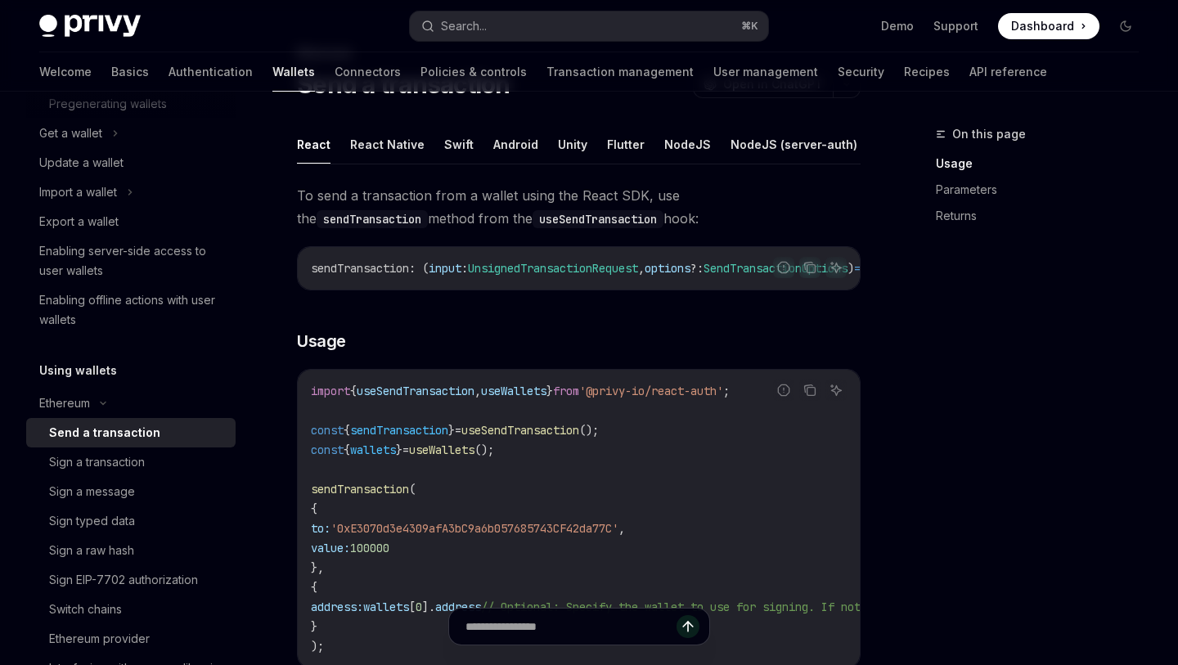
click at [134, 434] on div "Send a transaction" at bounding box center [104, 433] width 111 height 20
type textarea "*"
click at [577, 29] on button "Search... ⌘ K" at bounding box center [588, 25] width 357 height 29
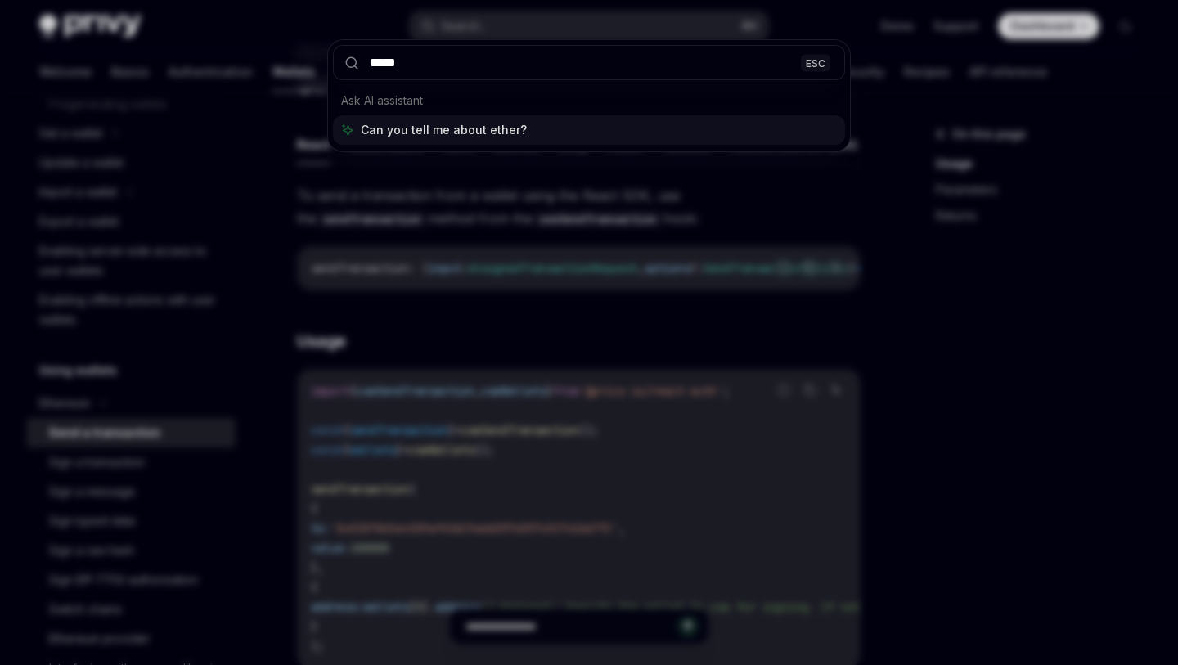
type input "******"
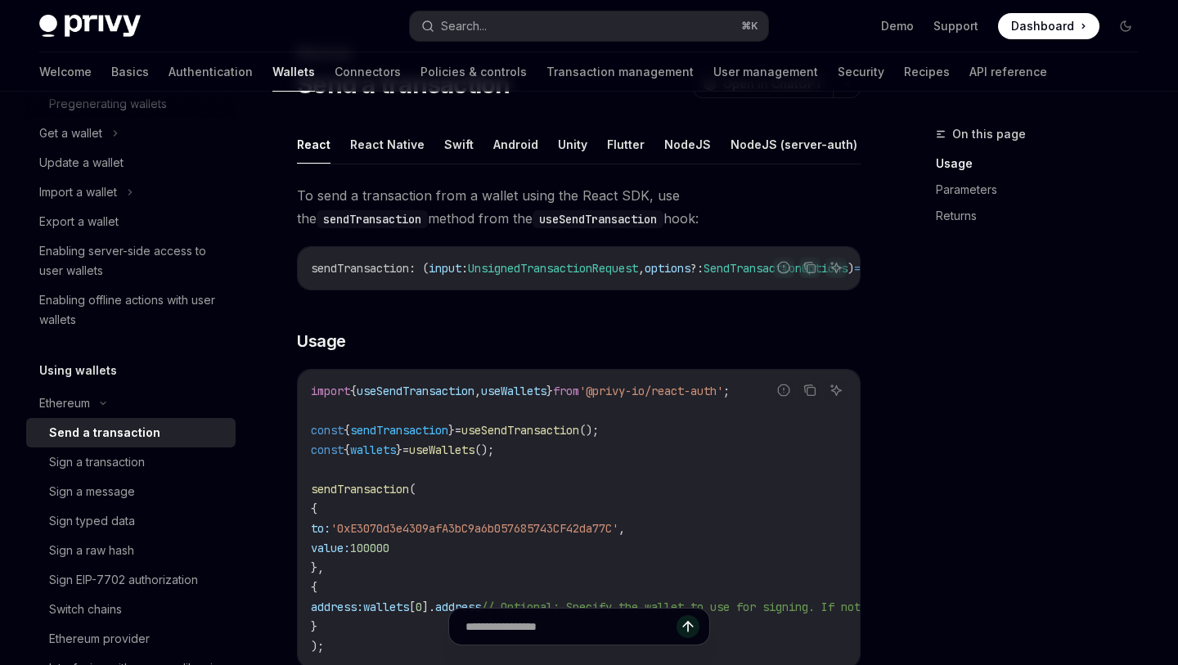
type textarea "*"
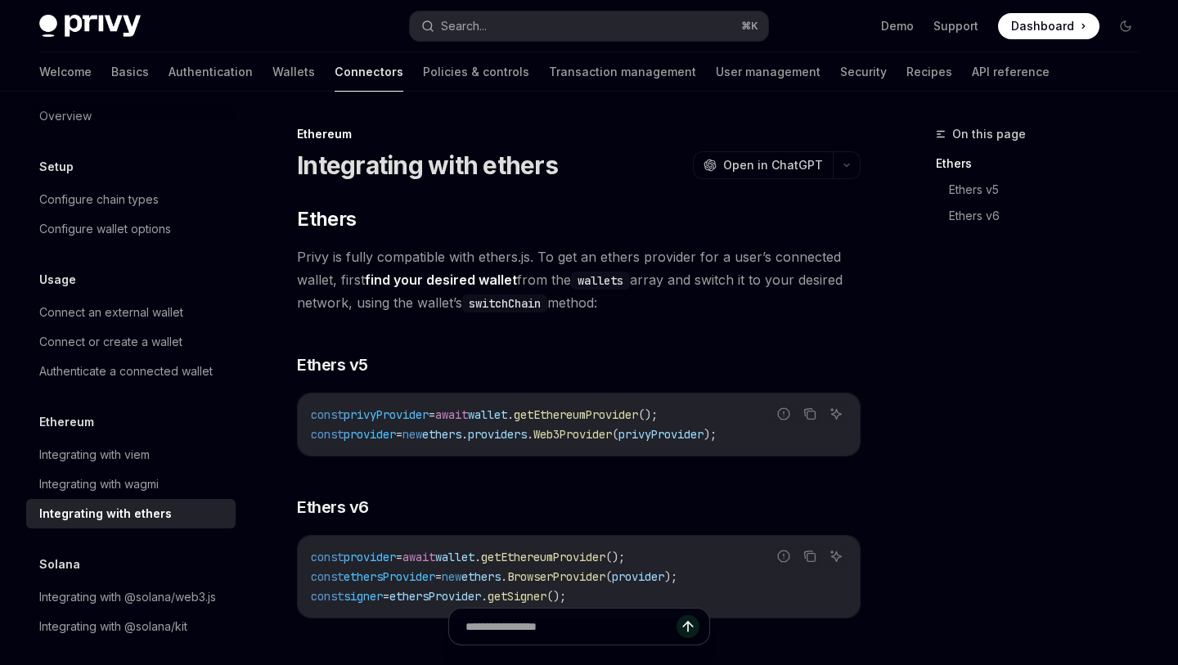
scroll to position [1, 0]
click at [808, 411] on icon "Copy the contents from the code block" at bounding box center [809, 412] width 13 height 13
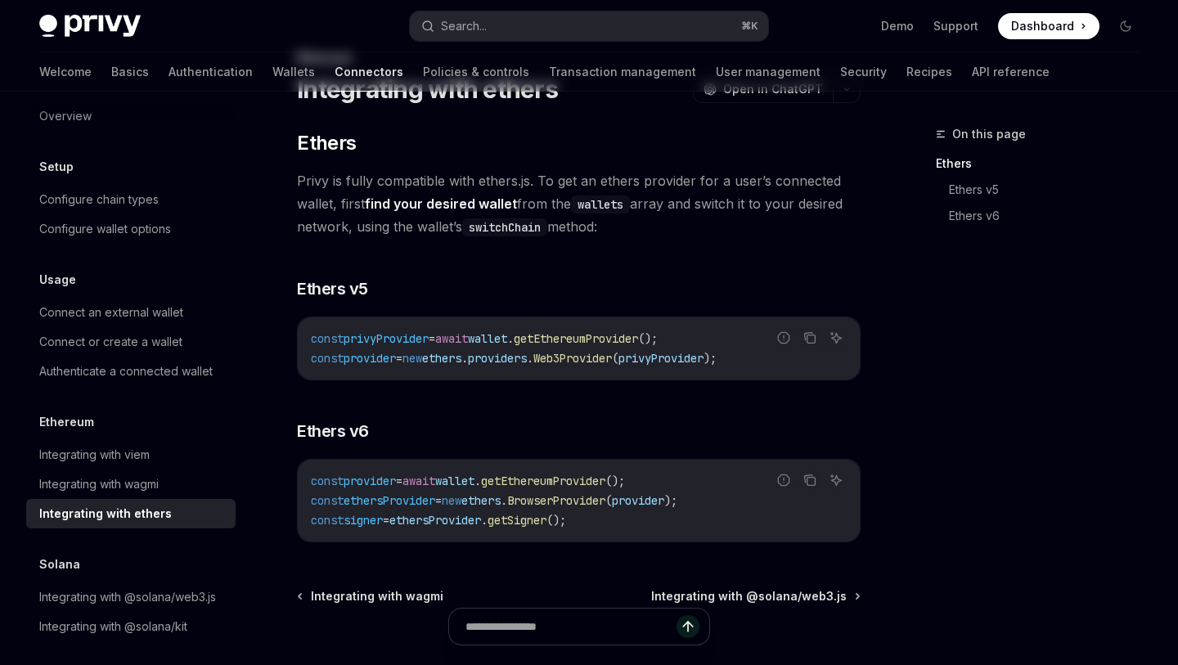
scroll to position [80, 0]
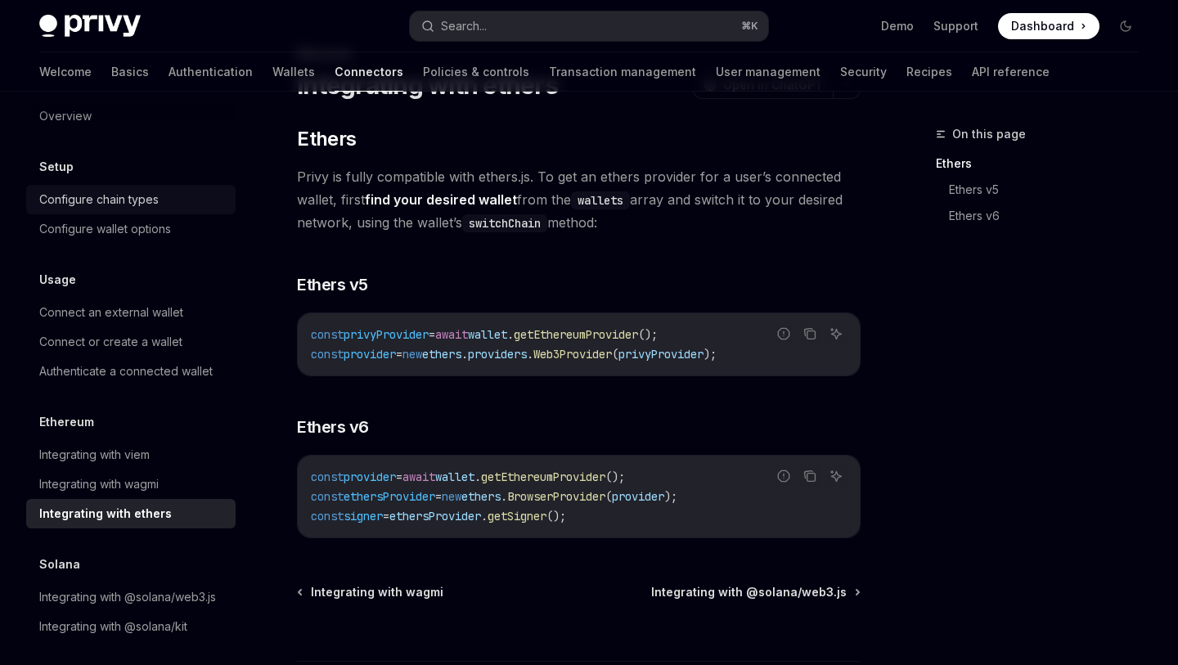
click at [164, 206] on div "Configure chain types" at bounding box center [132, 200] width 186 height 20
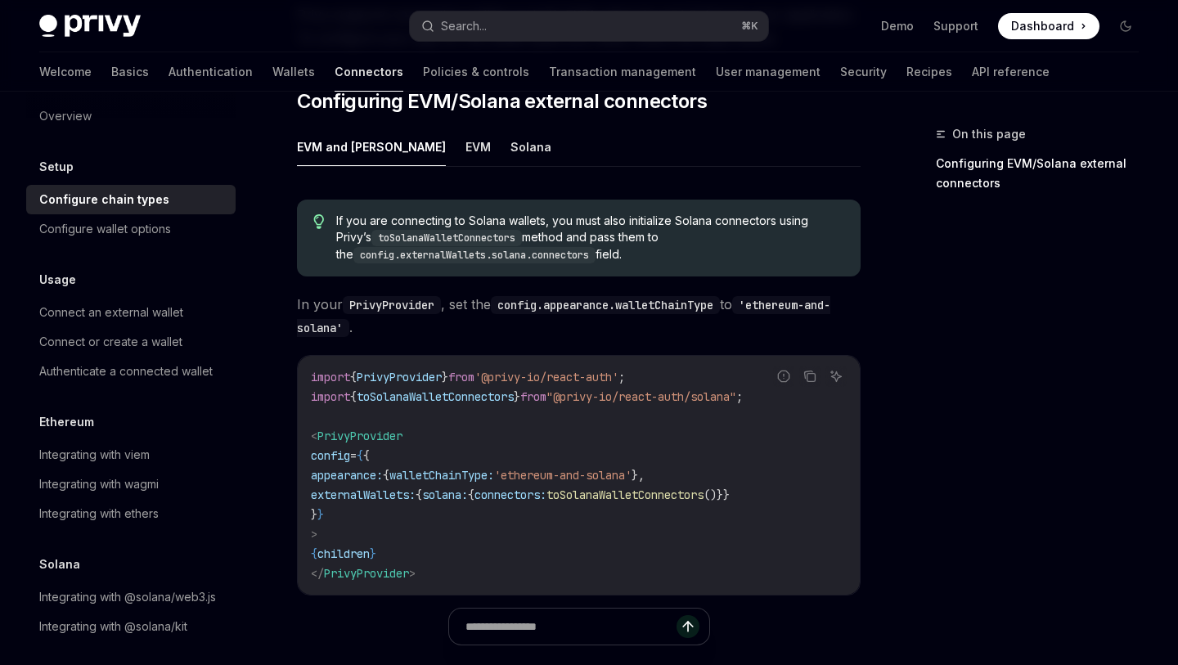
scroll to position [229, 0]
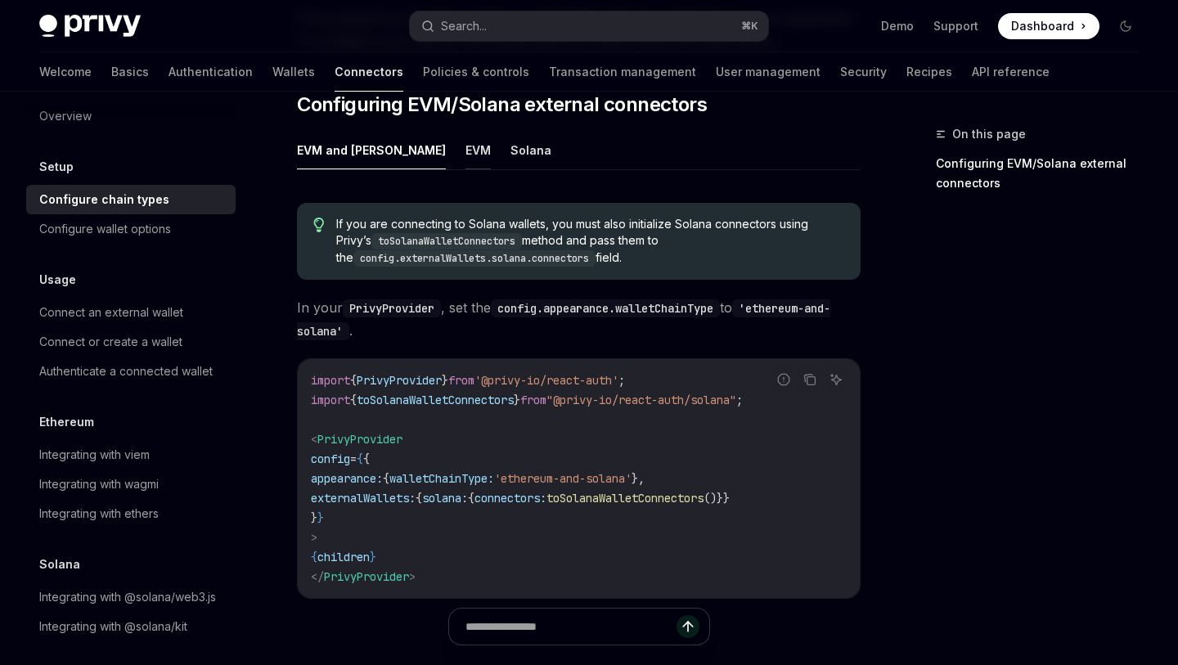
click at [465, 159] on button "EVM" at bounding box center [477, 150] width 25 height 38
type textarea "*"
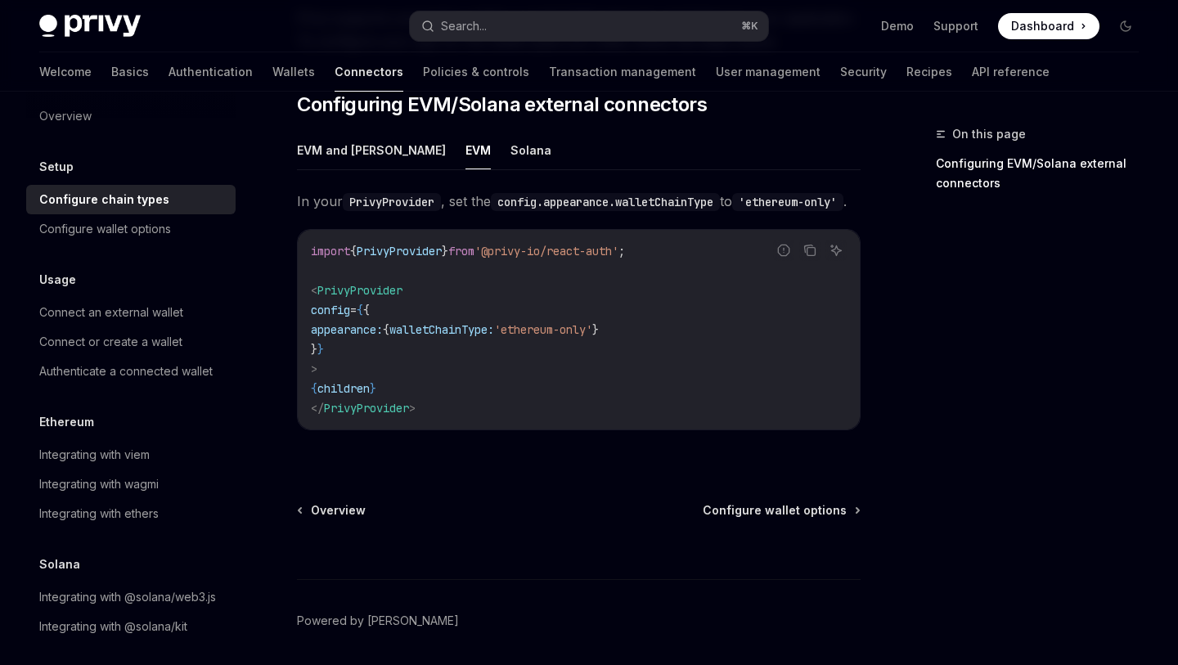
click at [485, 337] on span "walletChainType:" at bounding box center [441, 329] width 105 height 15
drag, startPoint x: 485, startPoint y: 346, endPoint x: 643, endPoint y: 352, distance: 158.0
click at [599, 337] on span "appearance: { walletChainType: 'ethereum-only' }" at bounding box center [455, 329] width 288 height 15
copy span "walletChainType: 'ethereum-only'"
click at [671, 34] on button "Search... ⌘ K" at bounding box center [588, 25] width 357 height 29
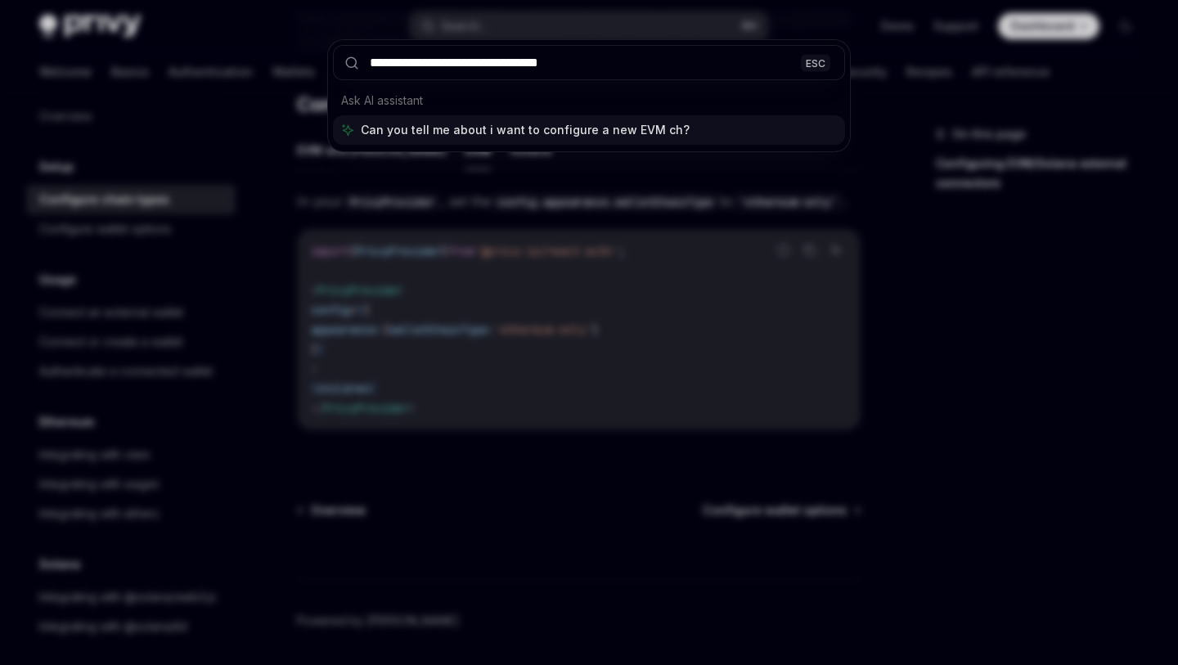
type input "**********"
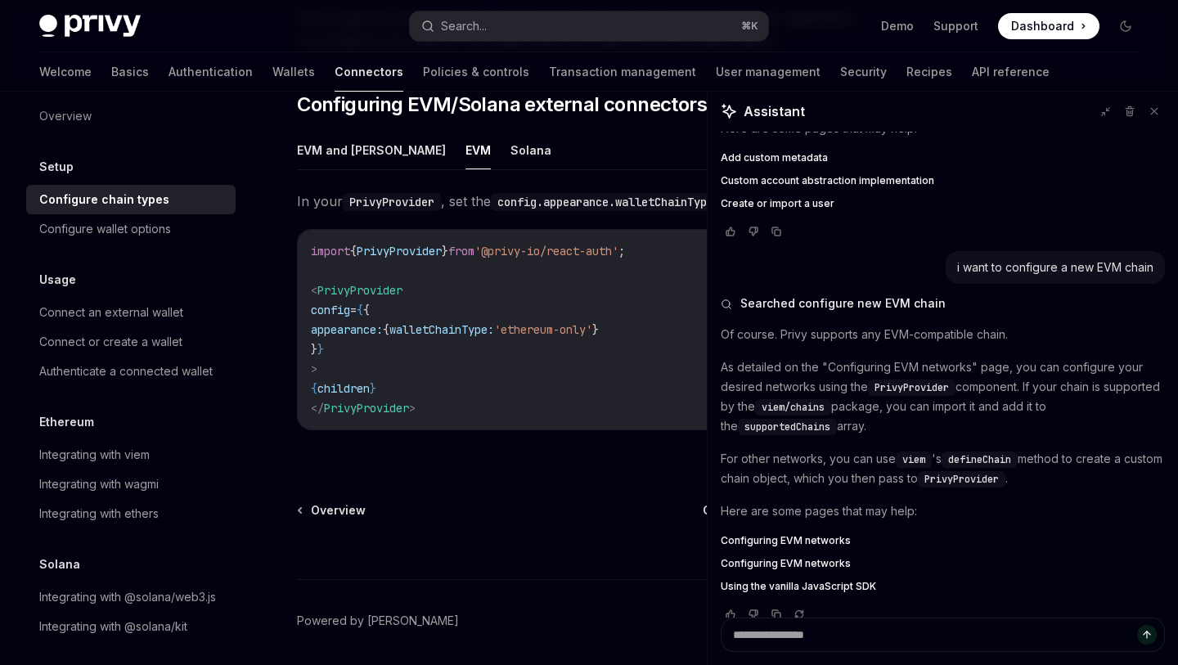
scroll to position [254, 0]
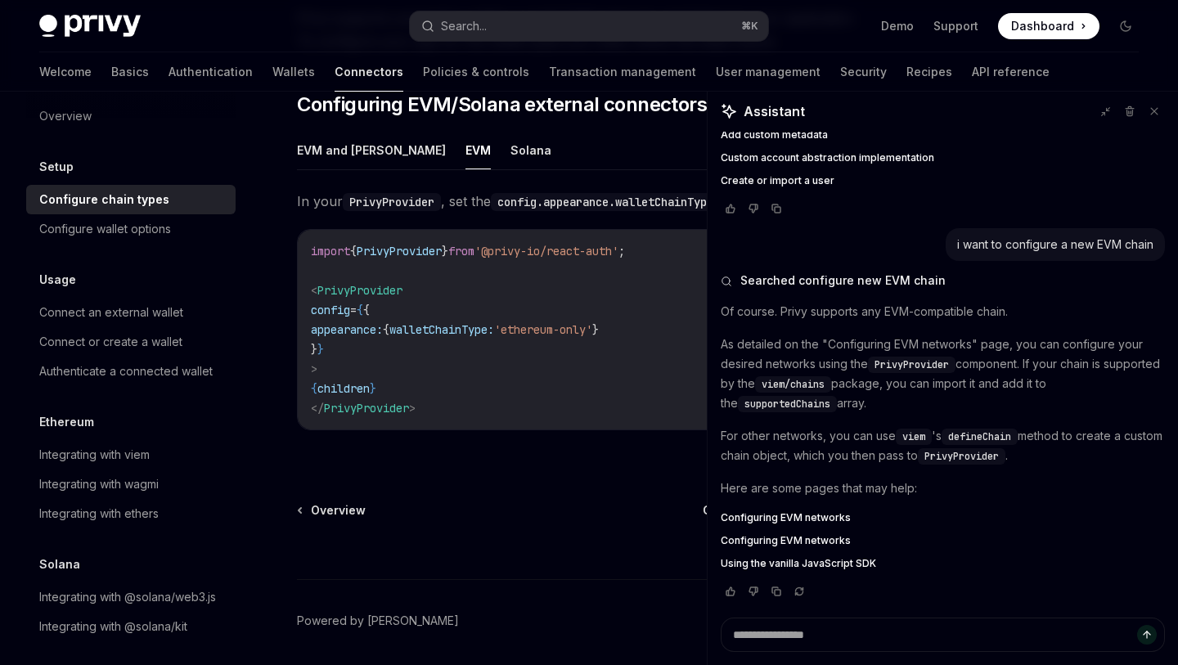
click at [838, 516] on span "Configuring EVM networks" at bounding box center [786, 517] width 130 height 13
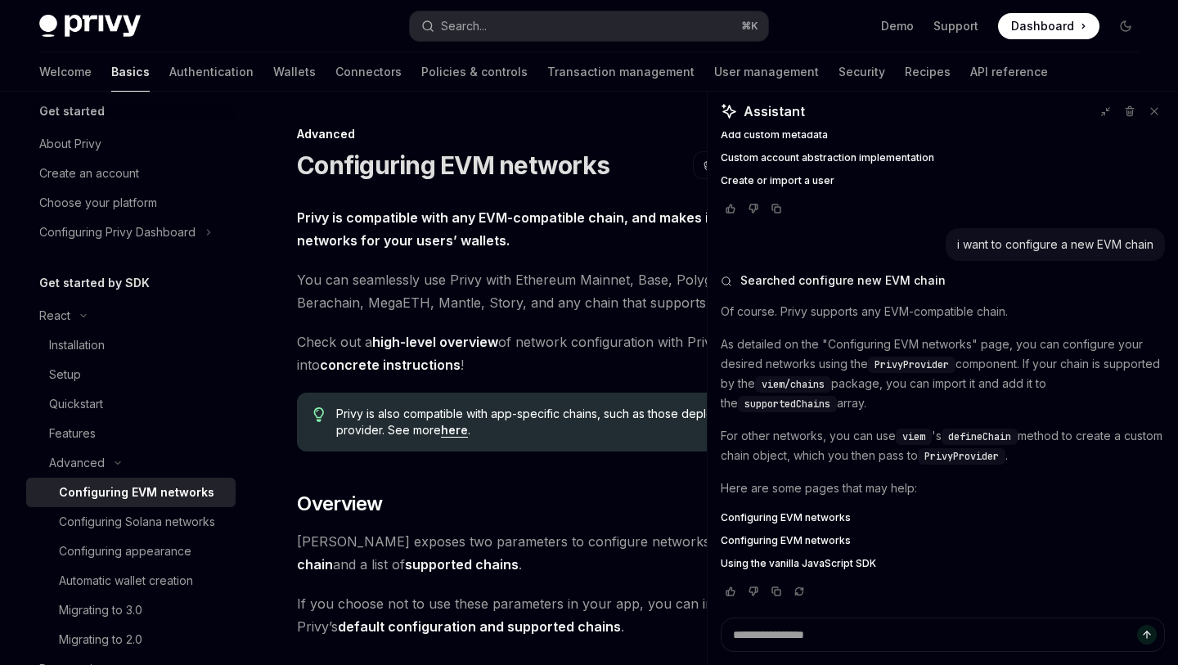
click at [658, 298] on span "You can seamlessly use Privy with Ethereum Mainnet, Base, Polygon, Arbitrum, Mo…" at bounding box center [578, 291] width 563 height 46
click at [1160, 109] on button at bounding box center [1153, 111] width 21 height 21
type textarea "*"
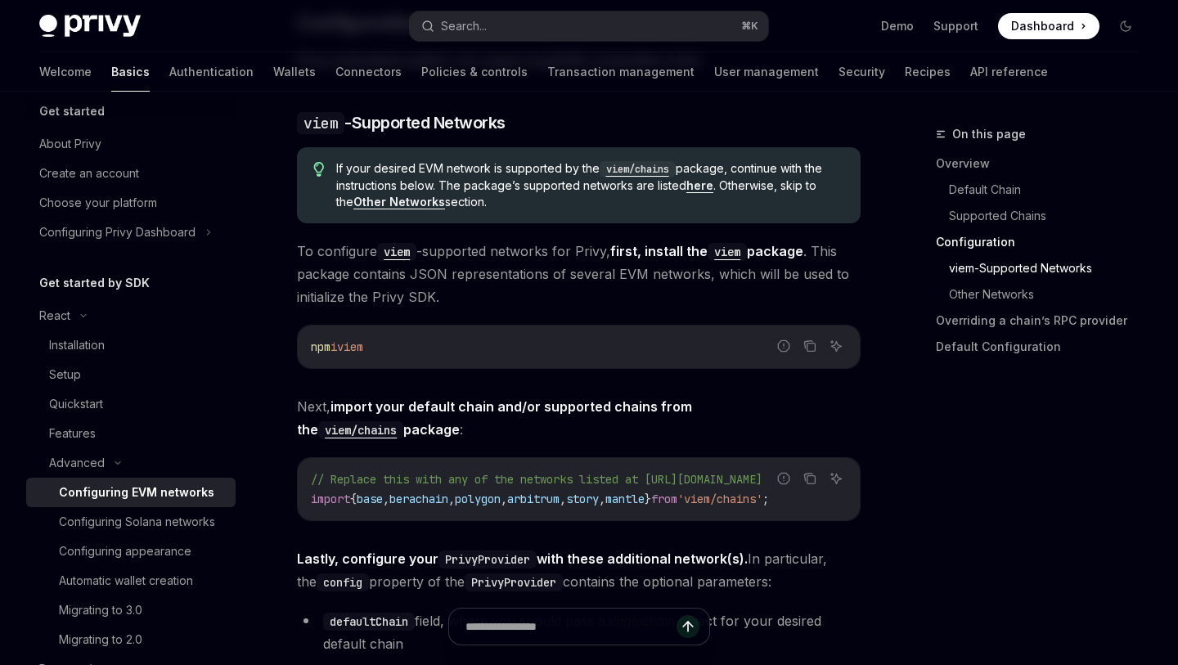
scroll to position [1721, 0]
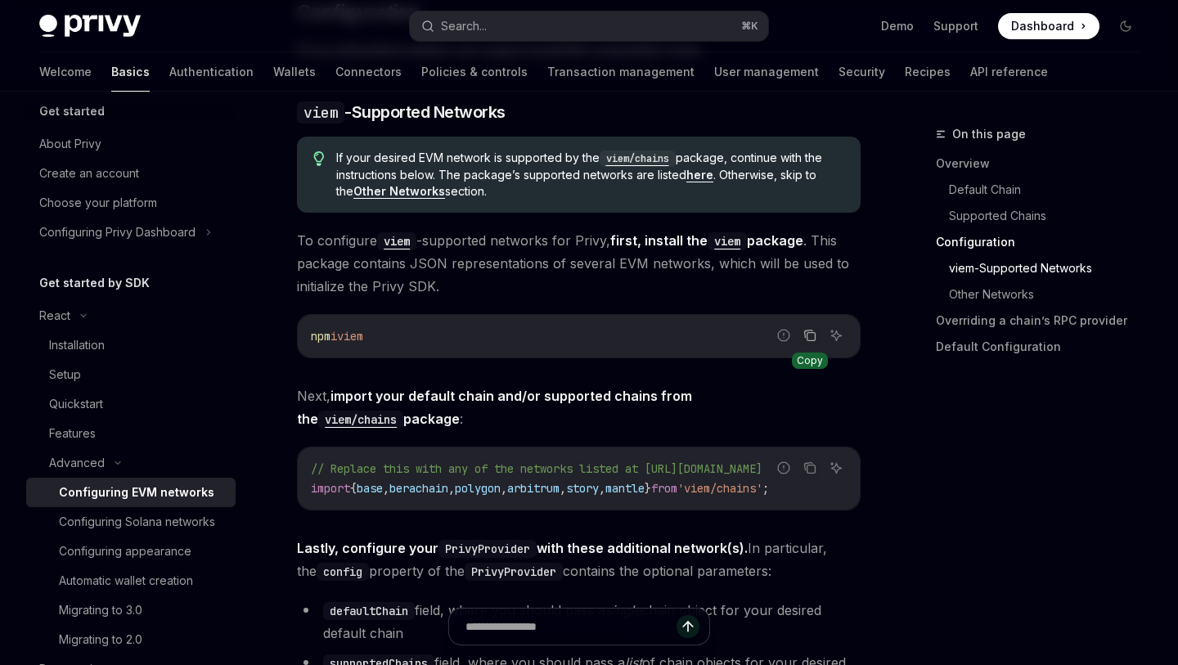
click at [808, 337] on icon "Copy the contents from the code block" at bounding box center [809, 335] width 13 height 13
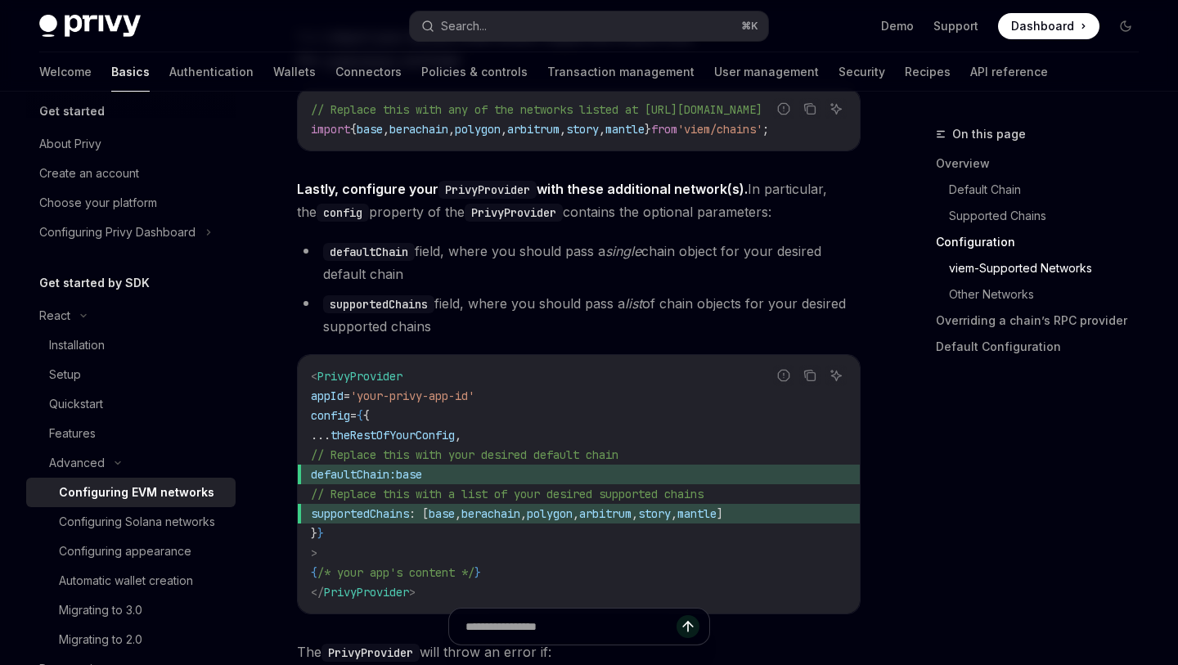
scroll to position [2082, 0]
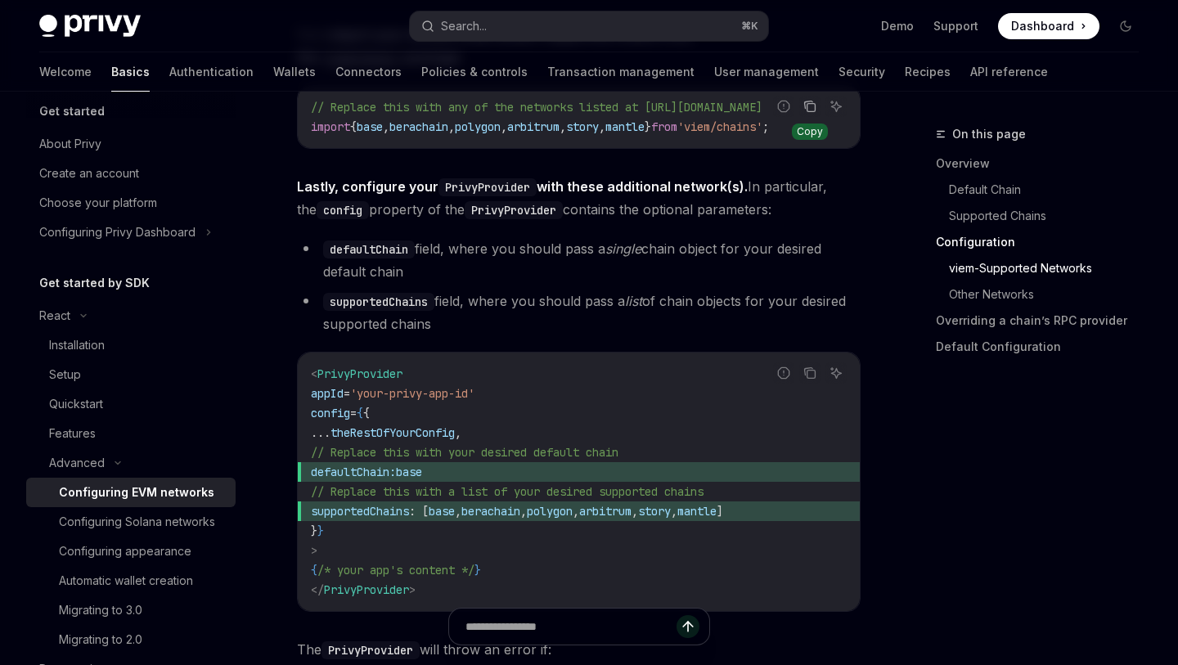
click at [806, 100] on icon "Copy the contents from the code block" at bounding box center [809, 106] width 13 height 13
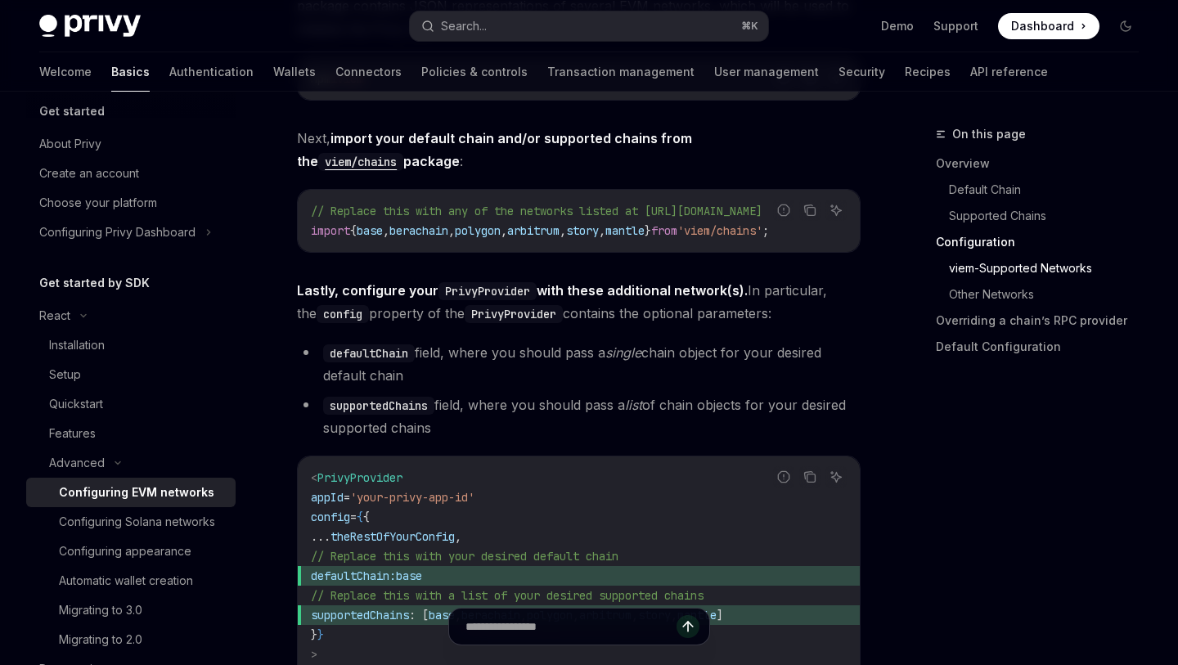
scroll to position [1976, 0]
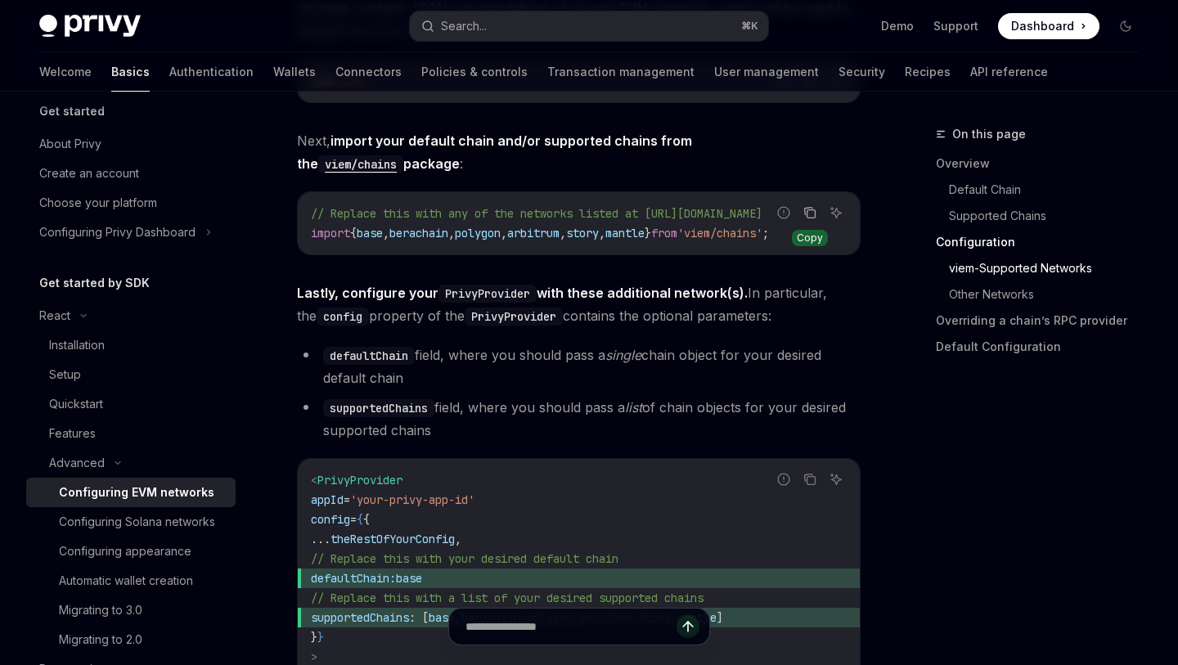
click at [810, 210] on icon "Copy the contents from the code block" at bounding box center [809, 212] width 13 height 13
click at [481, 301] on code "PrivyProvider" at bounding box center [487, 294] width 98 height 18
